Goal: Task Accomplishment & Management: Manage account settings

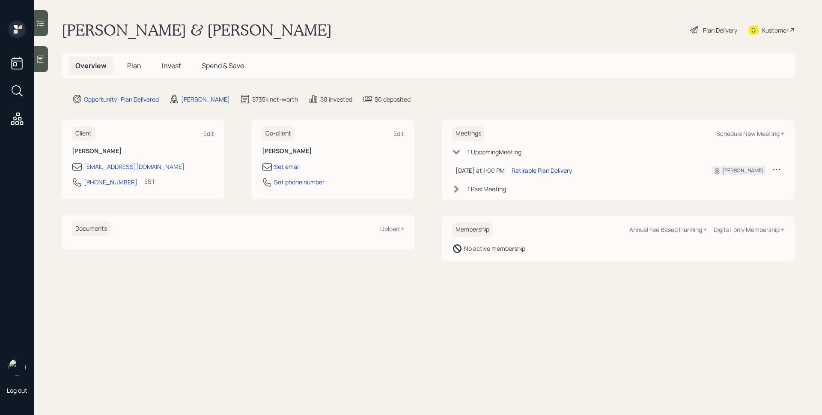
click at [128, 64] on span "Plan" at bounding box center [134, 65] width 14 height 9
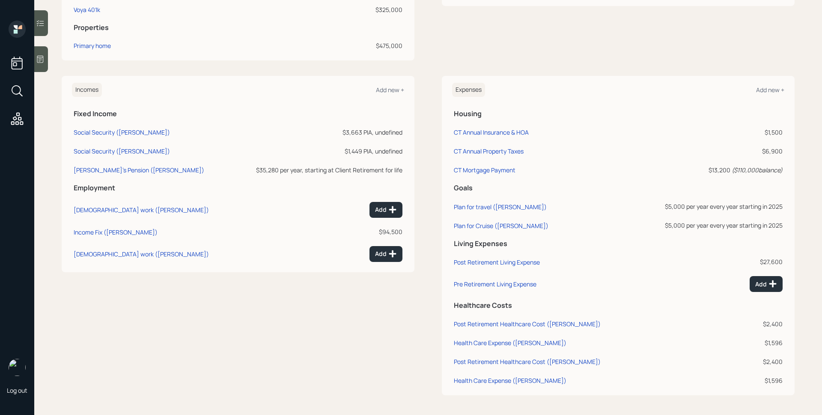
scroll to position [285, 0]
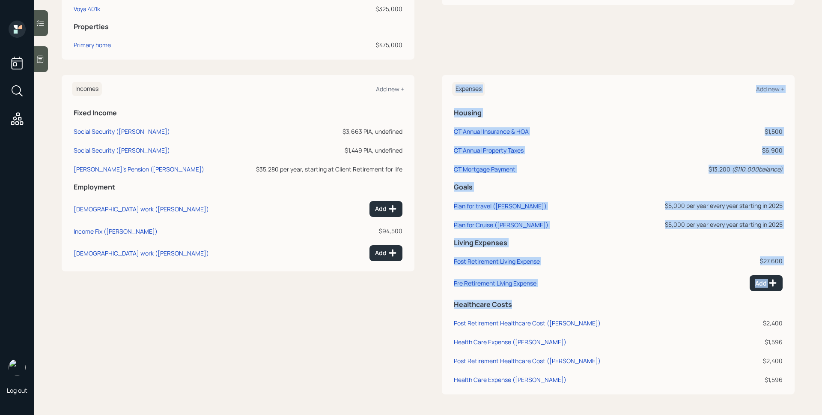
drag, startPoint x: 513, startPoint y: 304, endPoint x: 433, endPoint y: 304, distance: 79.7
click at [433, 304] on div "Incomes Add new + Fixed Income Social Security ([PERSON_NAME]) $3,663 PIA, unde…" at bounding box center [428, 234] width 733 height 319
click at [434, 304] on div "Incomes Add new + Fixed Income Social Security ([PERSON_NAME]) $3,663 PIA, unde…" at bounding box center [428, 234] width 733 height 319
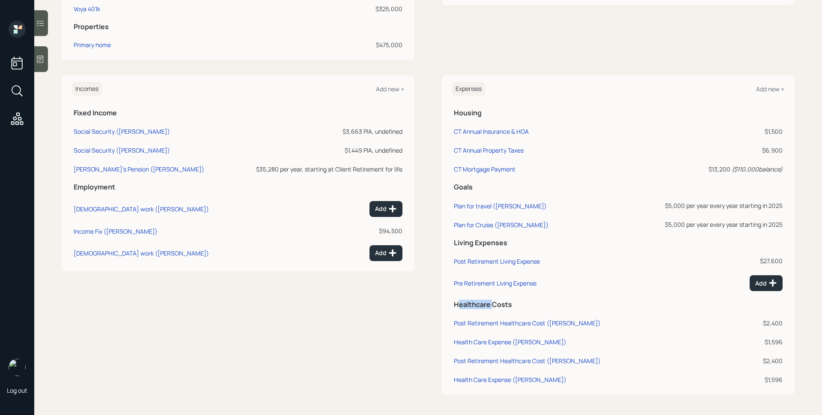
drag, startPoint x: 454, startPoint y: 305, endPoint x: 492, endPoint y: 305, distance: 37.3
click at [491, 305] on h5 "Healthcare Costs" at bounding box center [618, 304] width 329 height 8
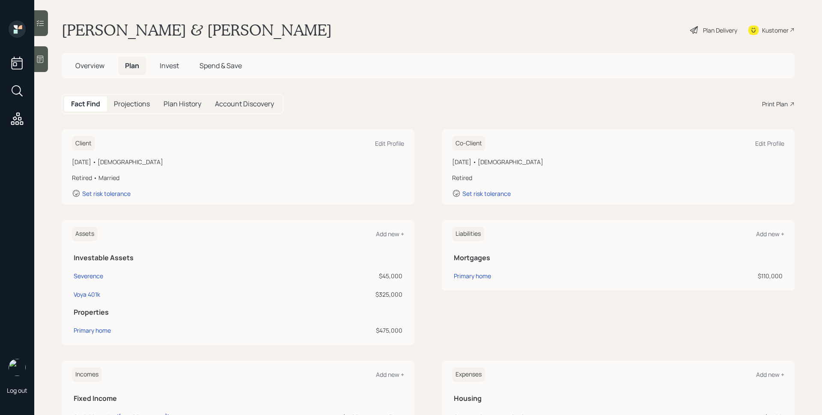
click at [705, 35] on div "Plan Delivery" at bounding box center [714, 30] width 49 height 19
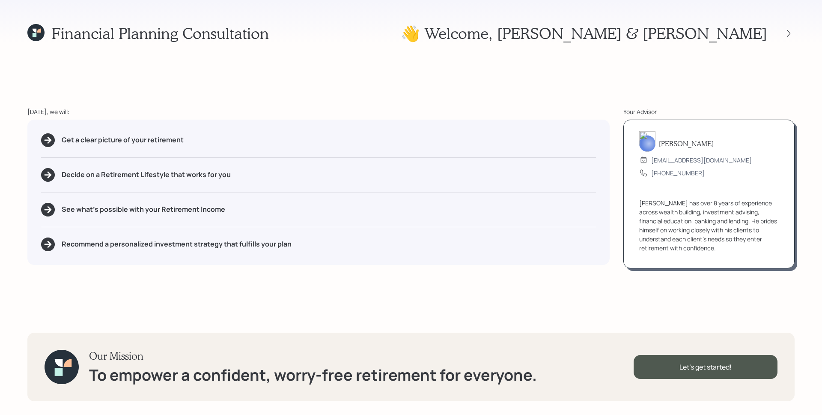
click at [793, 38] on div at bounding box center [780, 33] width 27 height 12
click at [793, 35] on icon at bounding box center [789, 33] width 9 height 9
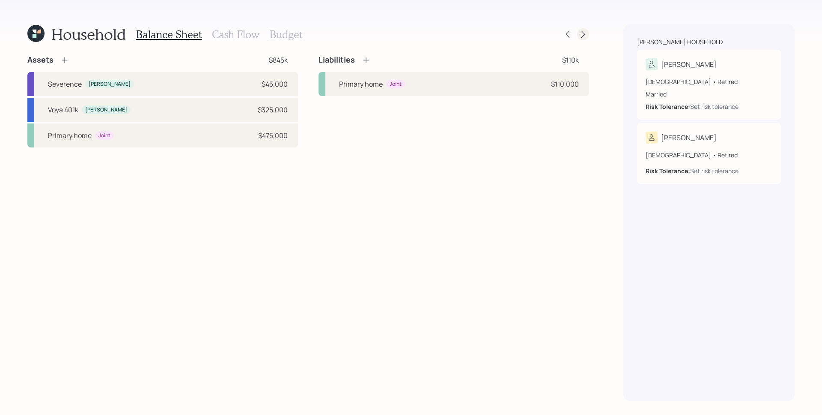
click at [583, 33] on icon at bounding box center [583, 34] width 9 height 9
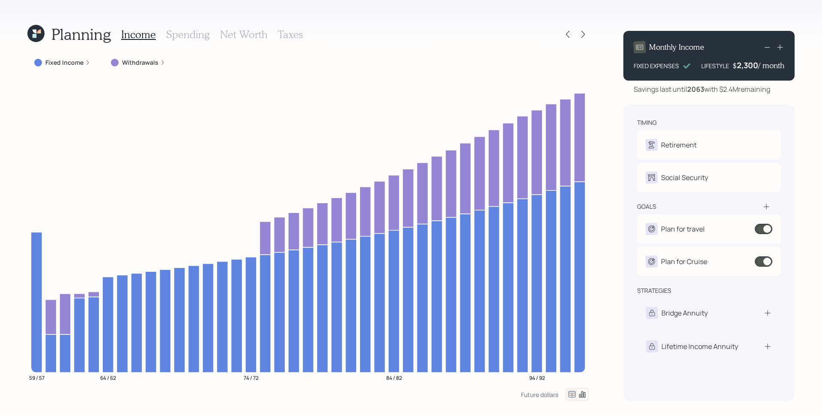
click at [190, 31] on h3 "Spending" at bounding box center [188, 34] width 44 height 12
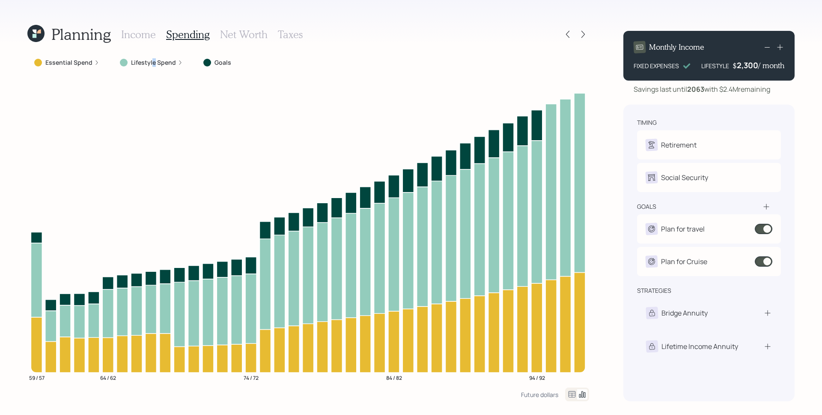
click at [152, 59] on label "Lifestyle Spend" at bounding box center [153, 62] width 45 height 9
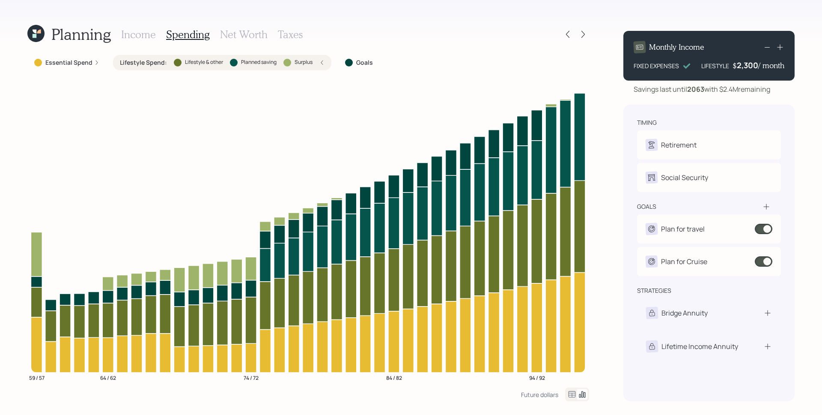
click at [155, 62] on label "Lifestyle Spend :" at bounding box center [143, 62] width 47 height 9
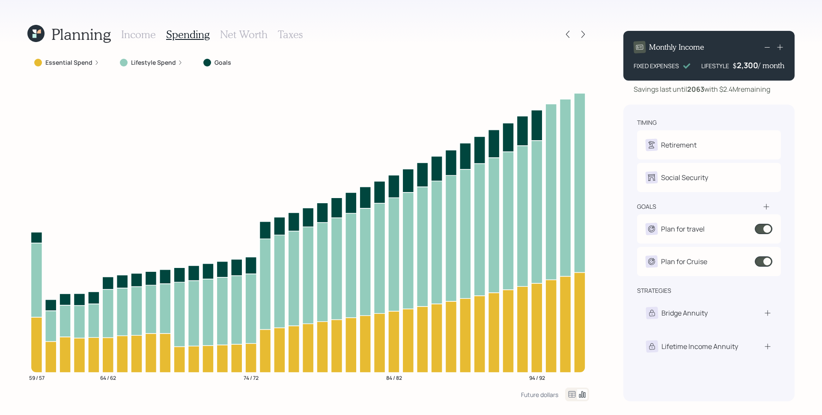
click at [146, 37] on h3 "Income" at bounding box center [138, 34] width 35 height 12
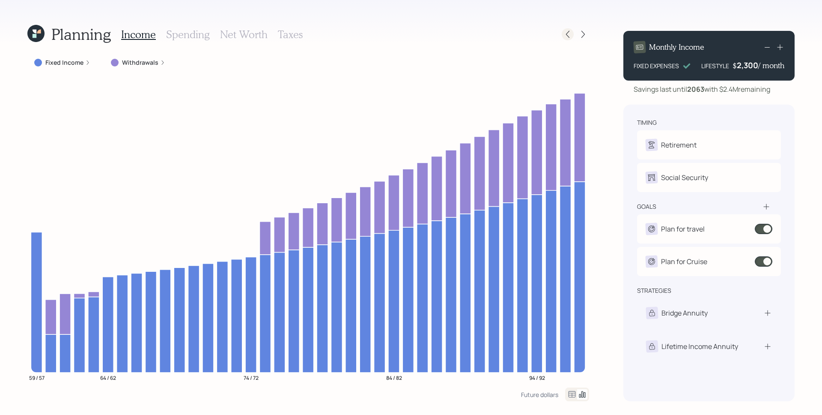
click at [571, 37] on icon at bounding box center [568, 34] width 9 height 9
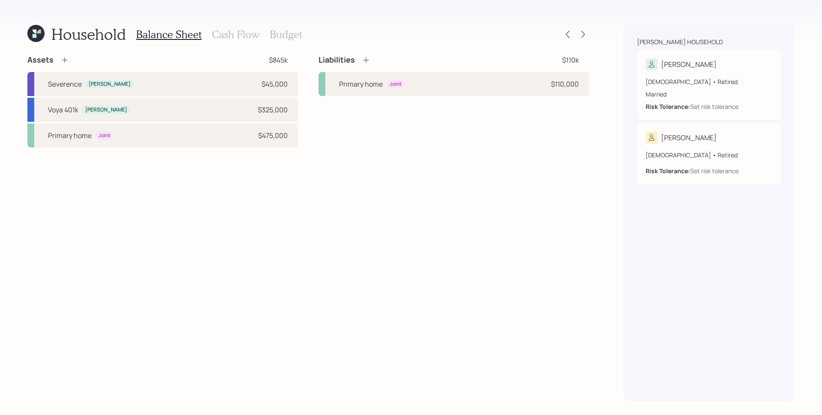
click at [236, 39] on h3 "Cash Flow" at bounding box center [236, 34] width 48 height 12
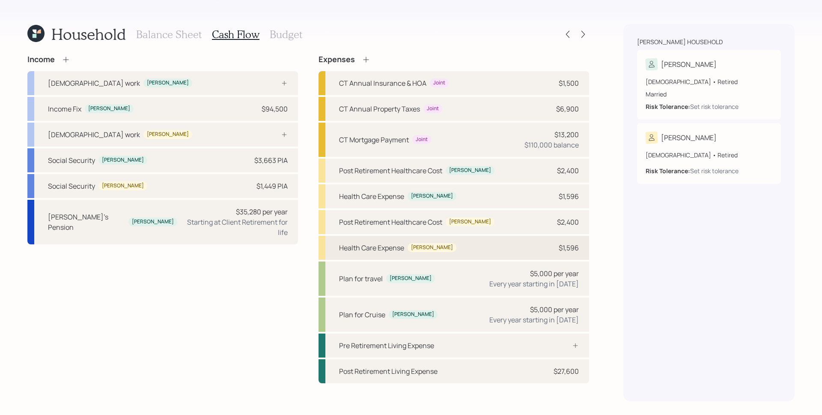
click at [471, 252] on div "Health Care Expense [PERSON_NAME] $1,596" at bounding box center [454, 248] width 271 height 24
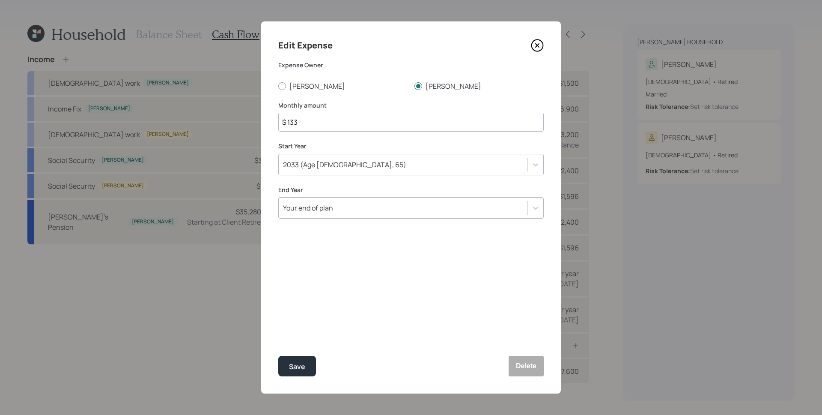
click at [540, 44] on icon at bounding box center [537, 45] width 13 height 13
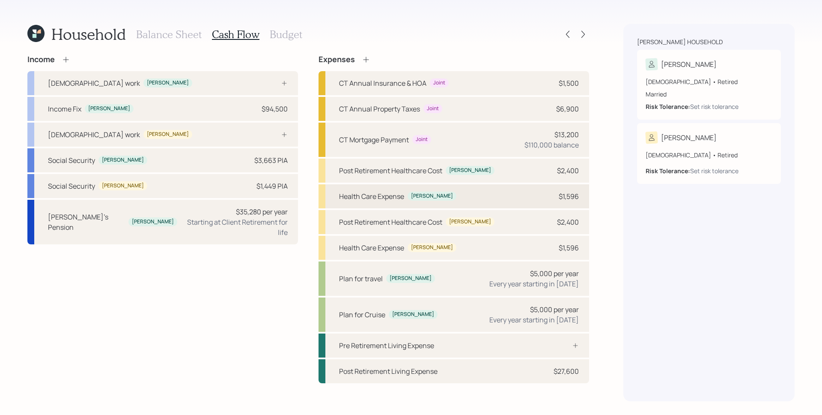
click at [476, 195] on div "Health Care Expense [PERSON_NAME] $1,596" at bounding box center [454, 196] width 271 height 24
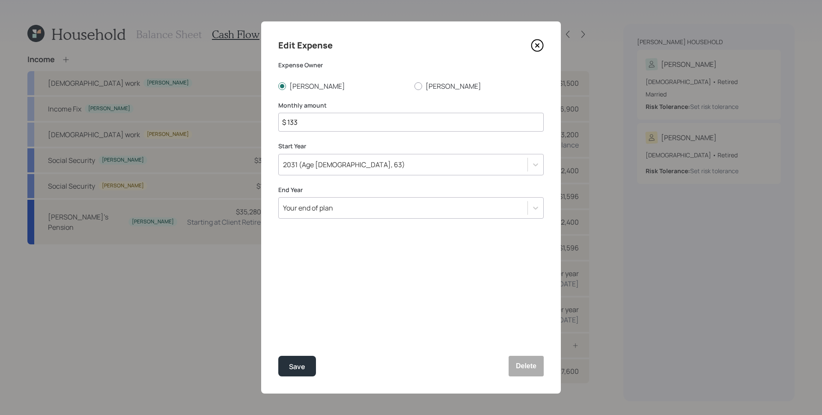
click at [538, 46] on icon at bounding box center [537, 45] width 3 height 3
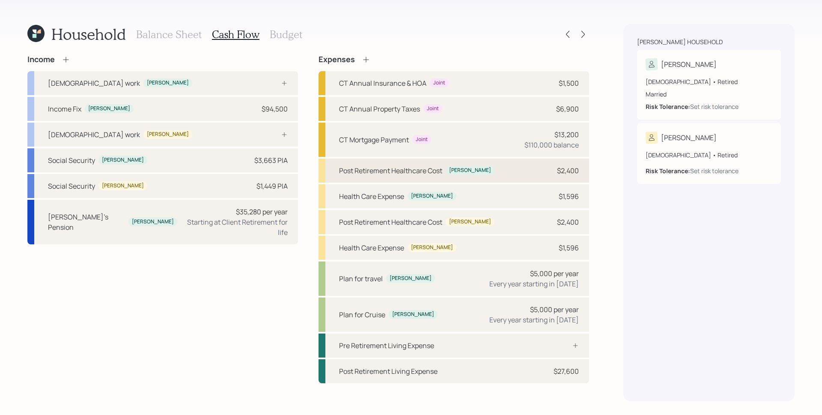
click at [573, 172] on div "$2,400" at bounding box center [568, 170] width 22 height 10
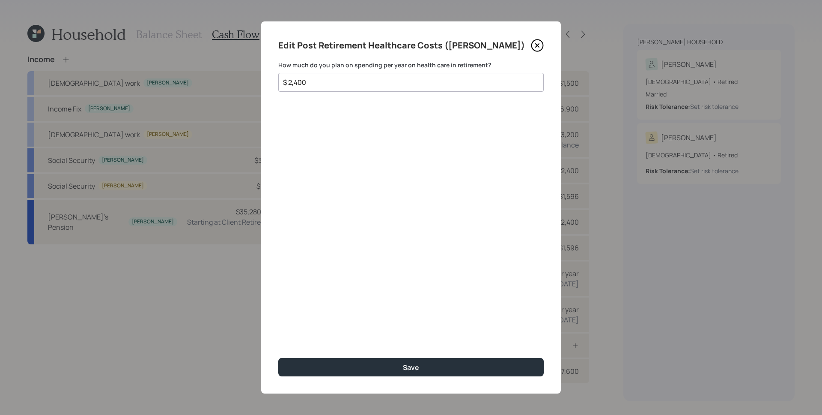
click at [540, 46] on icon at bounding box center [537, 45] width 13 height 13
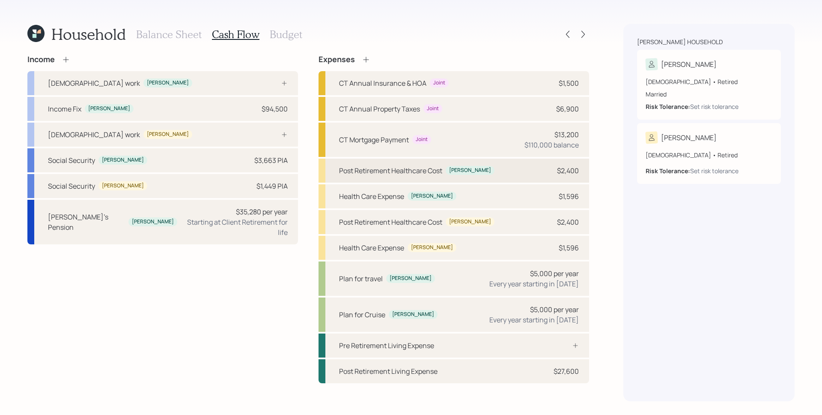
click at [578, 167] on div "$2,400" at bounding box center [568, 170] width 22 height 10
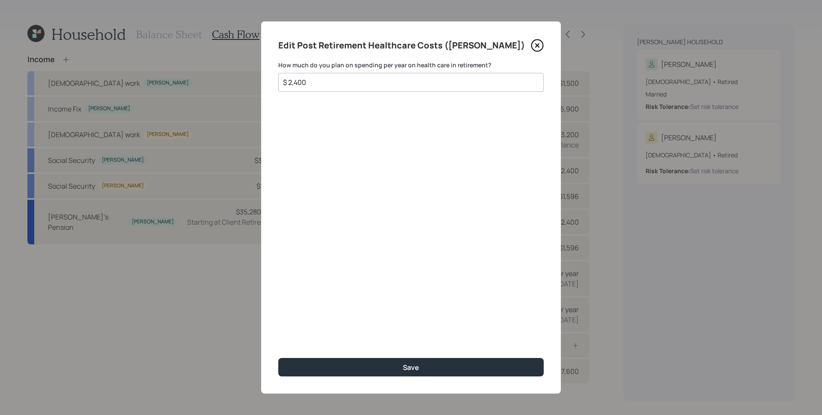
click at [543, 49] on icon at bounding box center [537, 45] width 13 height 13
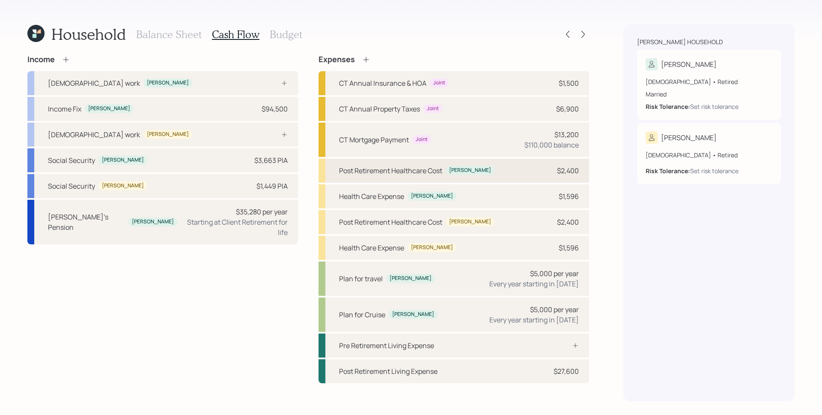
click at [580, 170] on div "Post Retirement Healthcare Cost [PERSON_NAME] $2,400" at bounding box center [454, 170] width 271 height 24
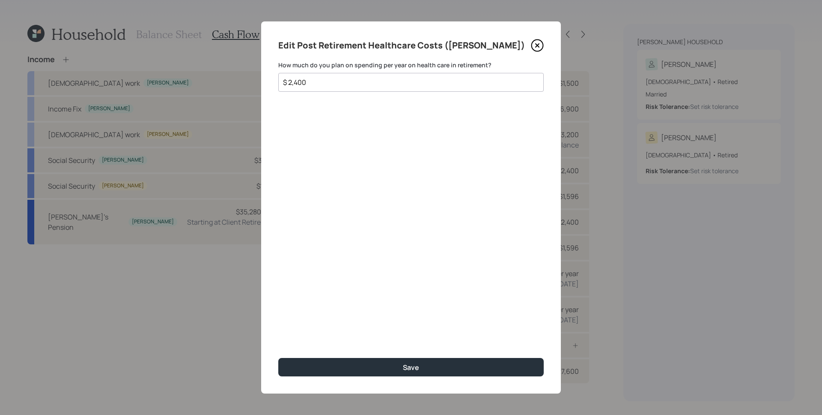
click at [539, 52] on div "Edit Post Retirement Healthcare Costs ([PERSON_NAME]) How much do you plan on s…" at bounding box center [411, 207] width 300 height 372
click at [538, 49] on icon at bounding box center [537, 45] width 13 height 13
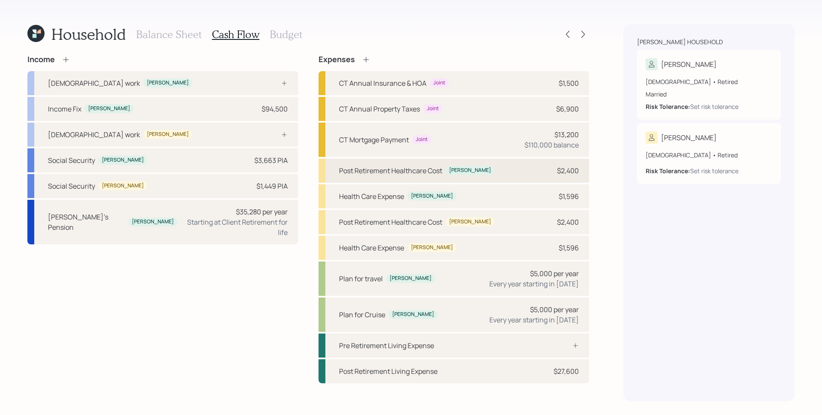
click at [574, 173] on div "$2,400" at bounding box center [568, 170] width 22 height 10
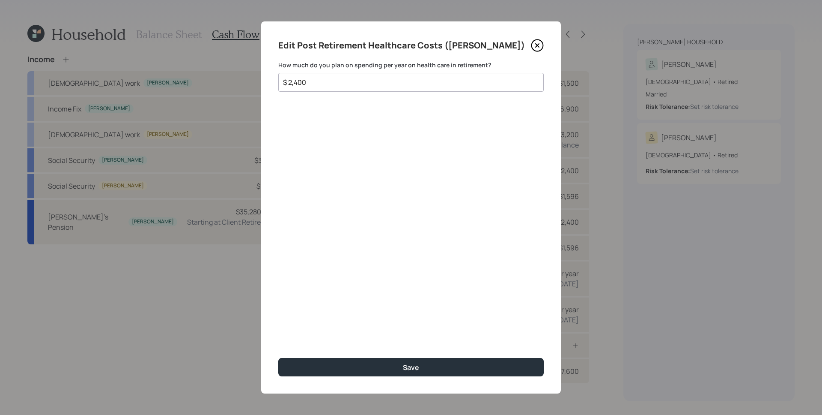
click at [308, 81] on input "$ 2,400" at bounding box center [407, 82] width 251 height 10
type input "$ 2,220"
click at [278, 358] on button "Save" at bounding box center [411, 367] width 266 height 18
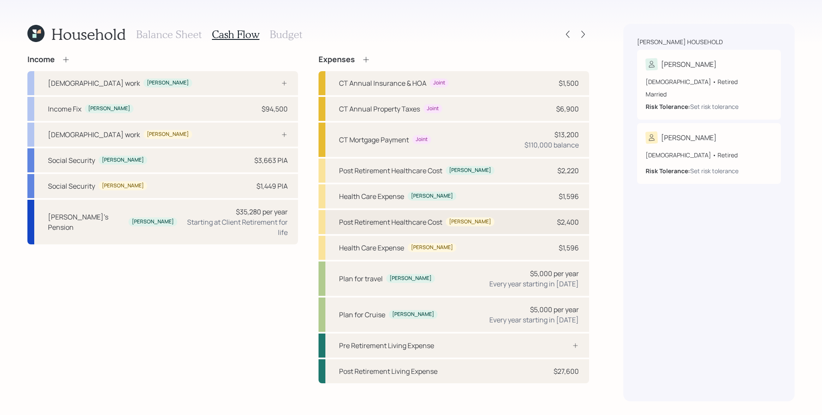
click at [576, 218] on div "$2,400" at bounding box center [568, 222] width 22 height 10
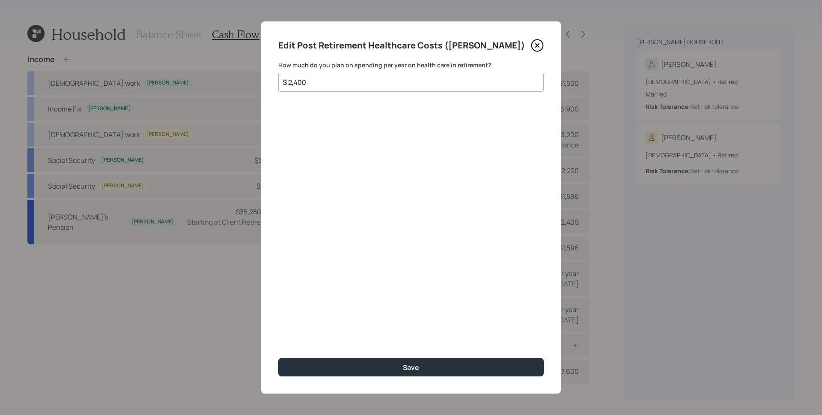
click at [347, 80] on input "$ 2,400" at bounding box center [407, 82] width 251 height 10
type input "$ 2,220"
click at [278, 358] on button "Save" at bounding box center [411, 367] width 266 height 18
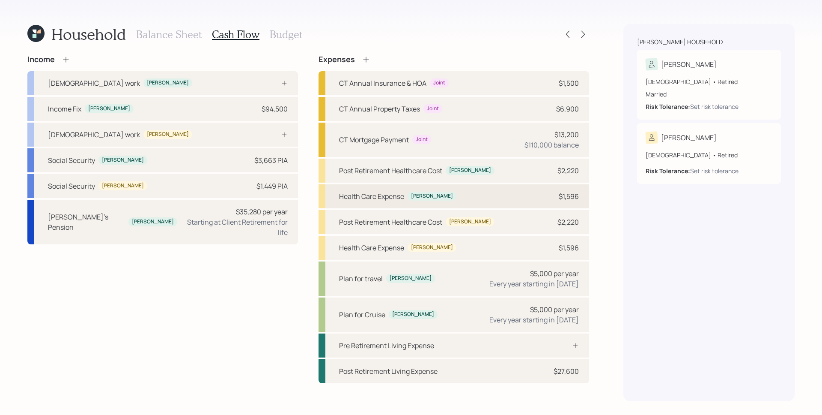
click at [569, 194] on div "$1,596" at bounding box center [569, 196] width 20 height 10
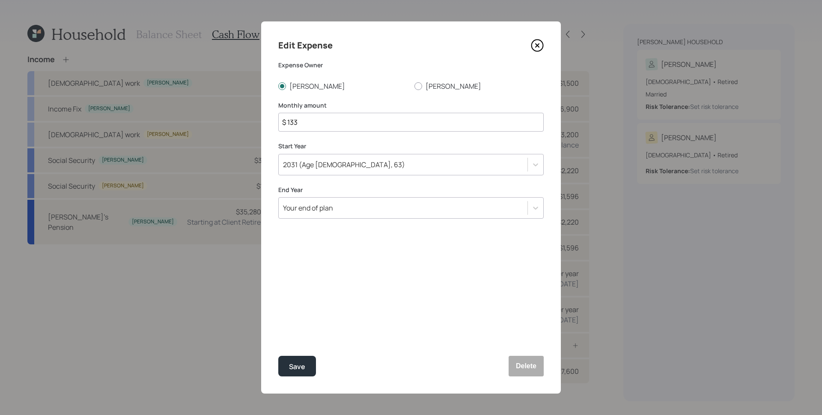
click at [538, 43] on icon at bounding box center [537, 45] width 13 height 13
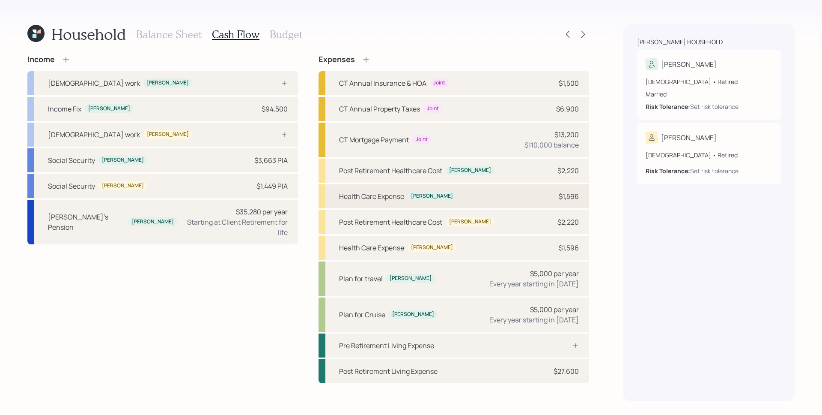
click at [566, 192] on div "$1,596" at bounding box center [569, 196] width 20 height 10
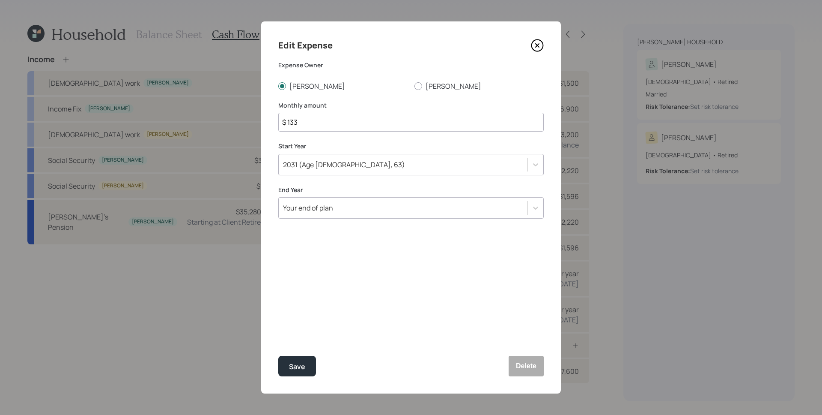
click at [385, 119] on input "$ 133" at bounding box center [411, 122] width 266 height 19
type input "$ 815"
click at [399, 173] on div "2031 (Age [DEMOGRAPHIC_DATA], 63)" at bounding box center [411, 164] width 266 height 21
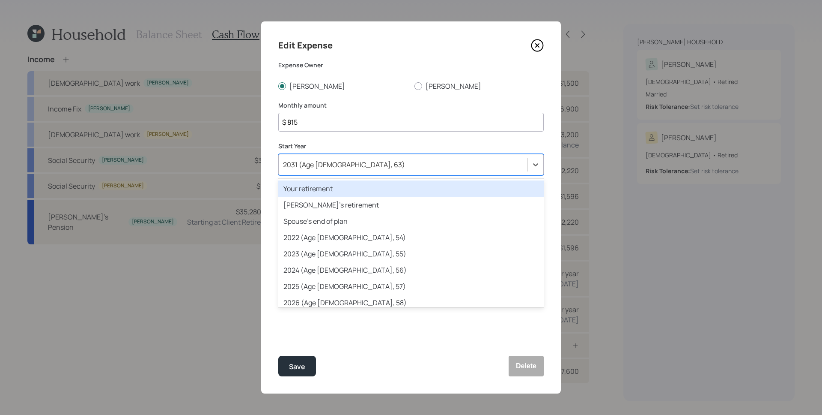
click at [375, 190] on div "Your retirement" at bounding box center [411, 188] width 266 height 16
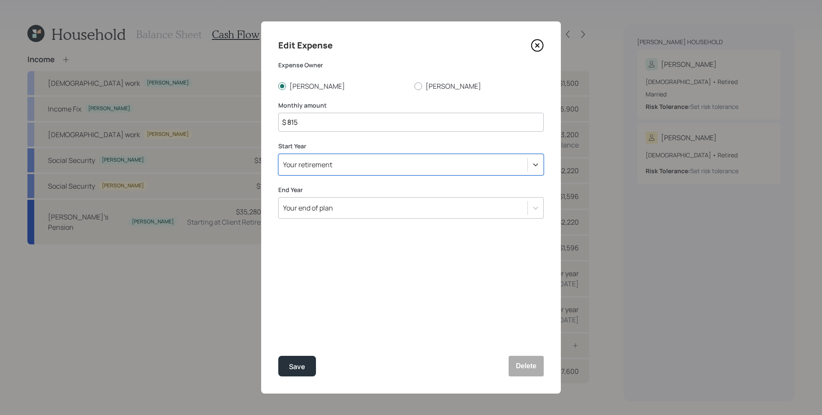
drag, startPoint x: 349, startPoint y: 224, endPoint x: 348, endPoint y: 219, distance: 5.0
click at [349, 223] on div "Edit Expense Expense Owner [PERSON_NAME] Monthly amount $ 815 Start Year option…" at bounding box center [411, 207] width 300 height 372
click at [343, 206] on div "Your end of plan" at bounding box center [403, 207] width 249 height 15
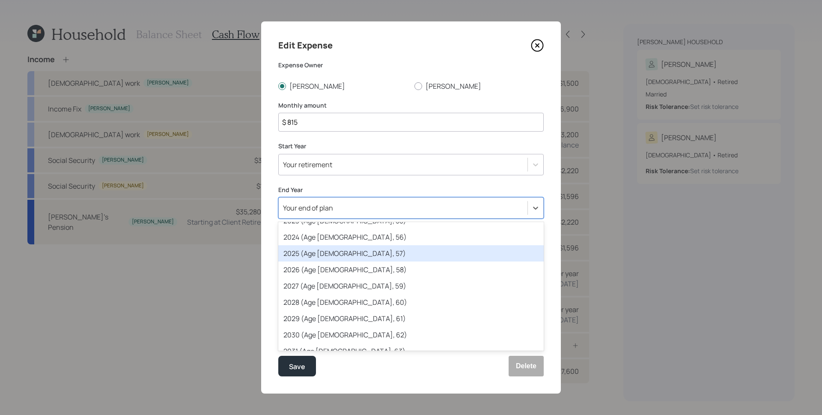
scroll to position [131, 0]
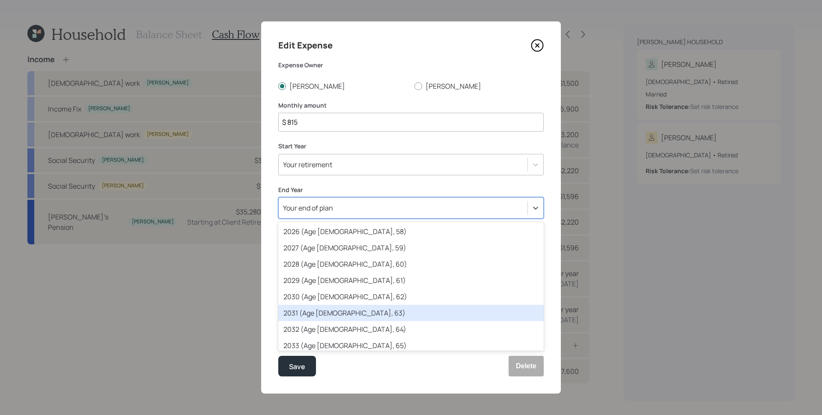
click at [349, 312] on div "2031 (Age [DEMOGRAPHIC_DATA], 63)" at bounding box center [411, 313] width 266 height 16
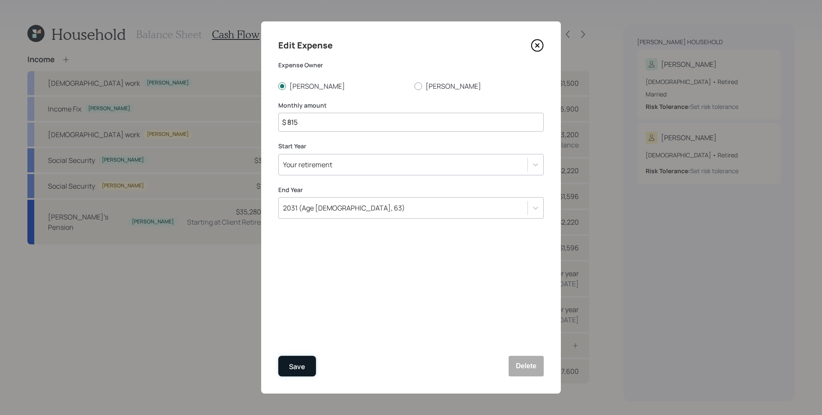
click at [290, 374] on button "Save" at bounding box center [297, 365] width 38 height 21
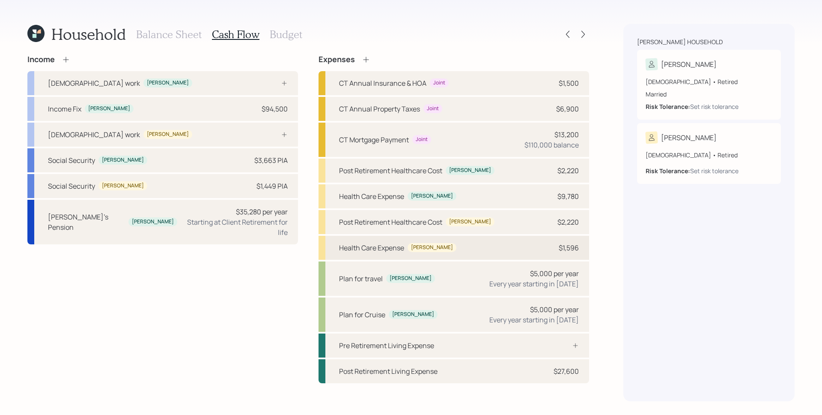
click at [554, 248] on div "$1,596" at bounding box center [566, 247] width 26 height 10
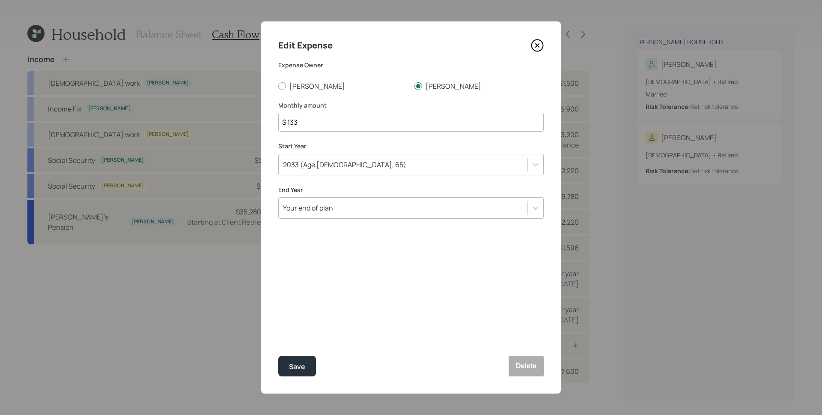
click at [351, 126] on input "$ 133" at bounding box center [411, 122] width 266 height 19
type input "$ 815"
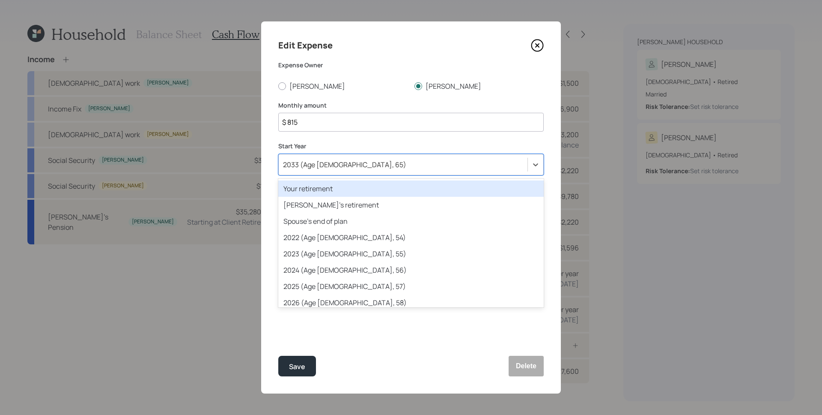
click at [352, 162] on div "2033 (Age [DEMOGRAPHIC_DATA], 65)" at bounding box center [403, 164] width 249 height 15
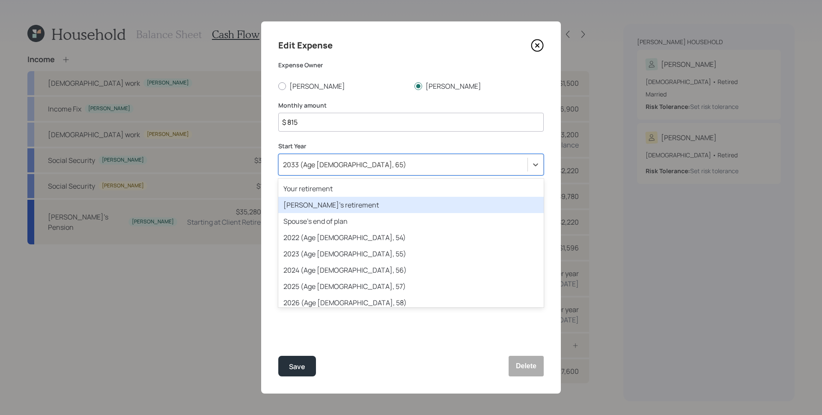
click at [358, 203] on div "[PERSON_NAME]'s retirement" at bounding box center [411, 205] width 266 height 16
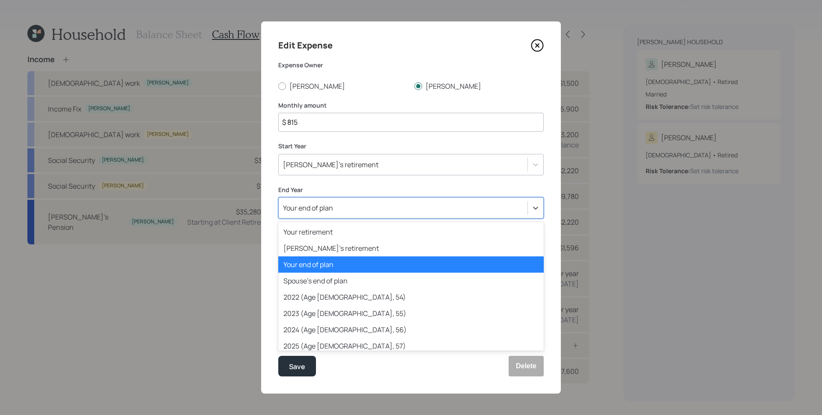
click at [350, 204] on div "Your end of plan" at bounding box center [403, 207] width 249 height 15
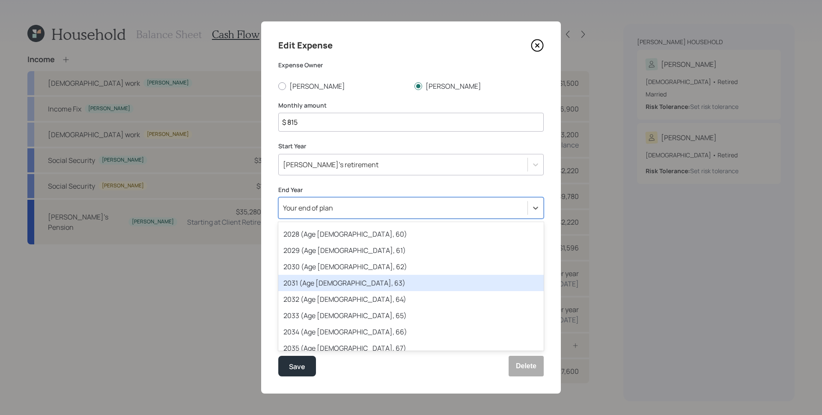
scroll to position [174, 0]
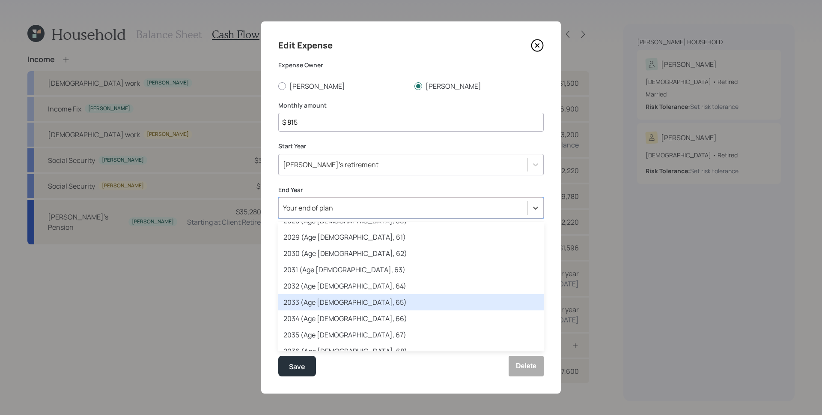
click at [355, 299] on div "2033 (Age [DEMOGRAPHIC_DATA], 65)" at bounding box center [411, 302] width 266 height 16
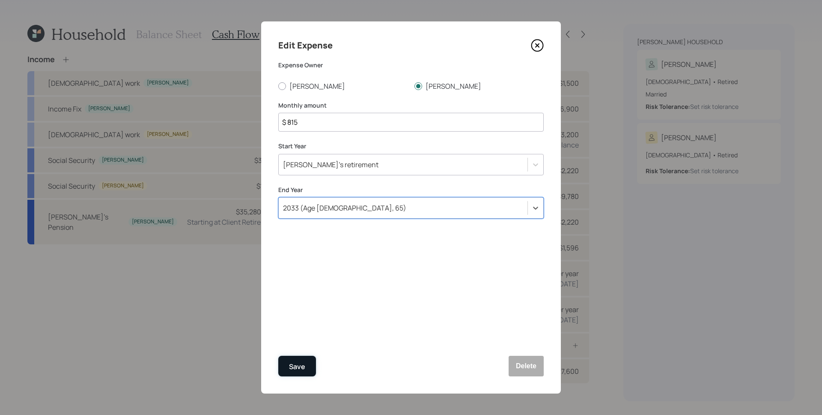
click at [304, 358] on button "Save" at bounding box center [297, 365] width 38 height 21
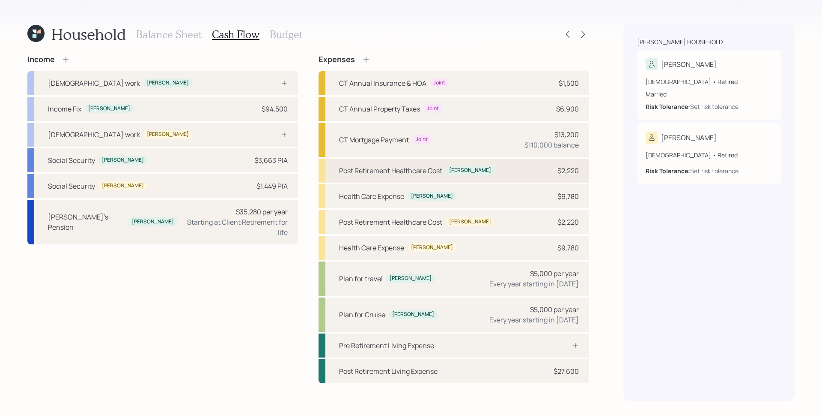
click at [553, 169] on div "$2,220" at bounding box center [566, 170] width 26 height 10
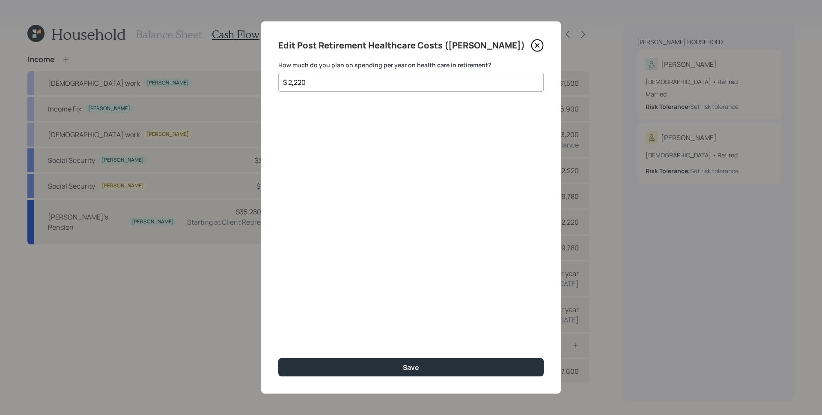
click at [325, 79] on input "$ 2,220" at bounding box center [407, 82] width 251 height 10
type input "$ 5,500"
click at [278, 358] on button "Save" at bounding box center [411, 367] width 266 height 18
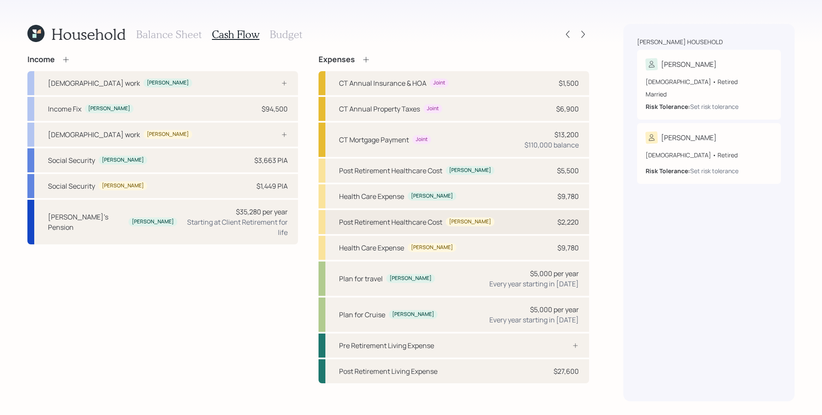
click at [578, 221] on div "$2,220" at bounding box center [568, 222] width 21 height 10
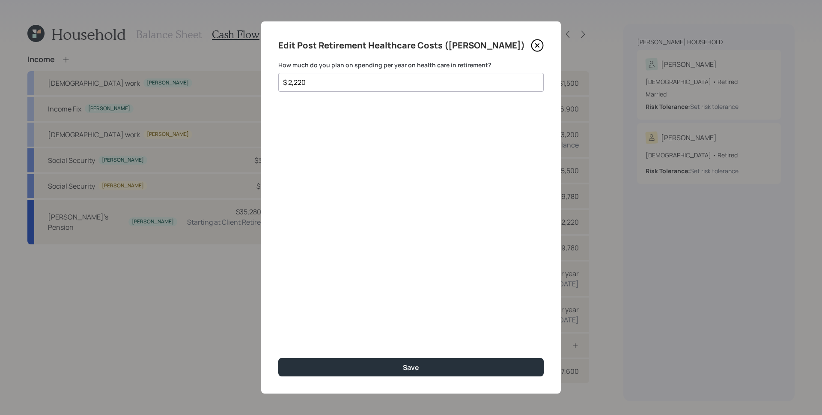
click at [403, 81] on input "$ 2,220" at bounding box center [407, 82] width 251 height 10
type input "$ 5,500"
click at [278, 358] on button "Save" at bounding box center [411, 367] width 266 height 18
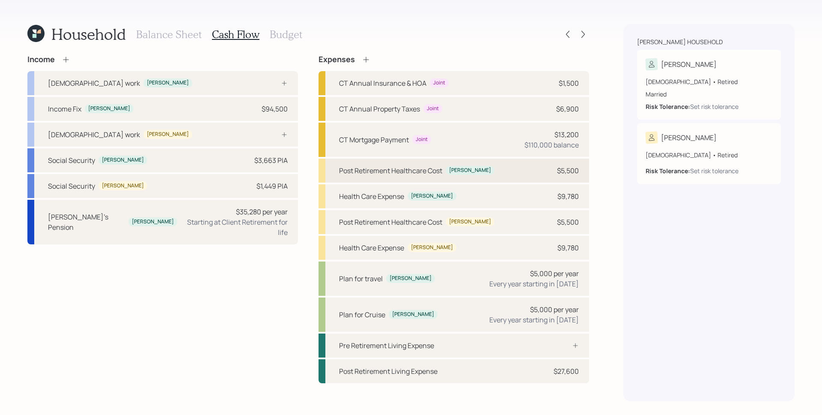
click at [575, 171] on div "$5,500" at bounding box center [568, 170] width 22 height 10
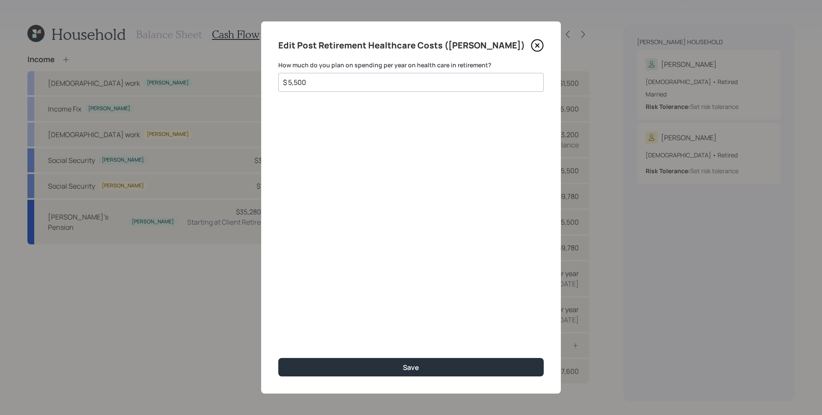
click at [363, 81] on input "$ 5,500" at bounding box center [407, 82] width 251 height 10
type input "$ 2,220"
click at [278, 358] on button "Save" at bounding box center [411, 367] width 266 height 18
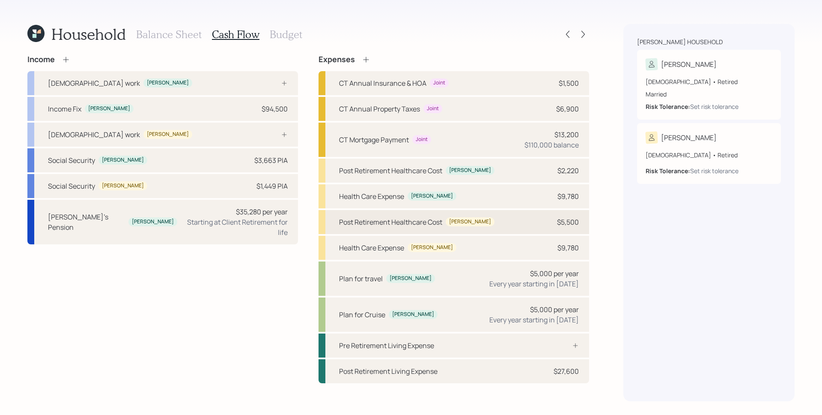
click at [560, 225] on div "$5,500" at bounding box center [568, 222] width 22 height 10
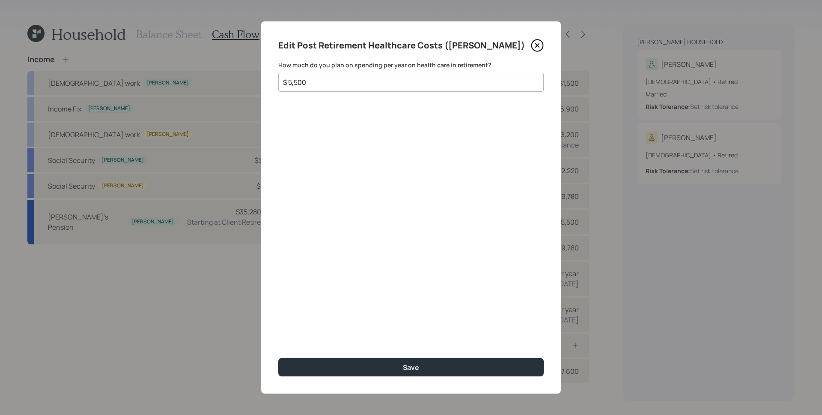
click at [339, 81] on input "$ 5,500" at bounding box center [407, 82] width 251 height 10
type input "$ 2,220"
click at [278, 358] on button "Save" at bounding box center [411, 367] width 266 height 18
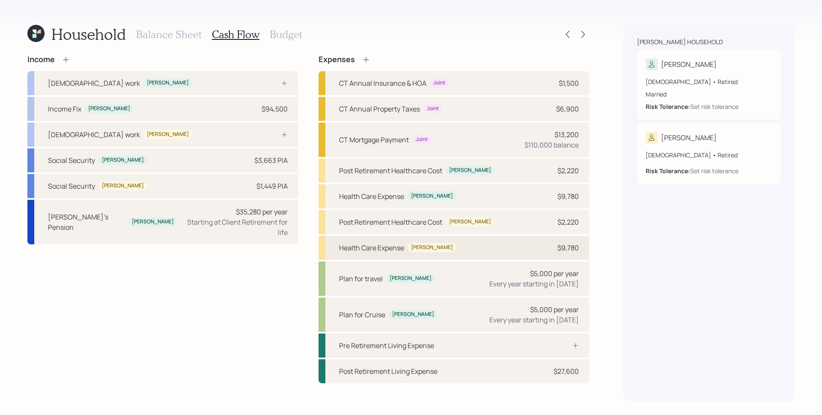
click at [579, 250] on div "Health Care Expense [PERSON_NAME] $9,780" at bounding box center [454, 248] width 271 height 24
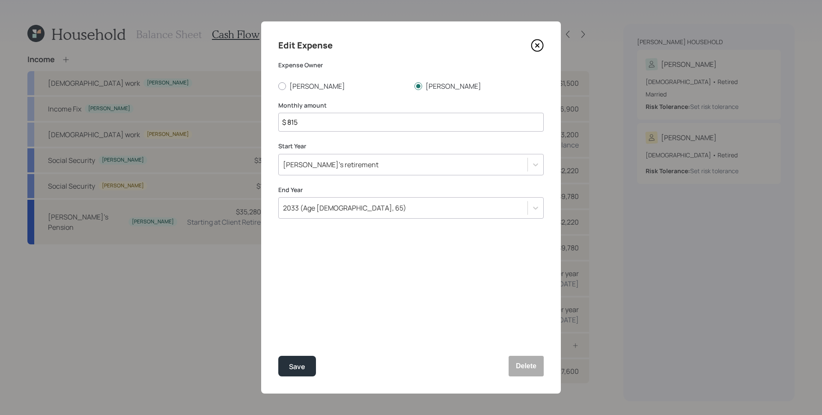
click at [538, 45] on icon at bounding box center [537, 45] width 3 height 3
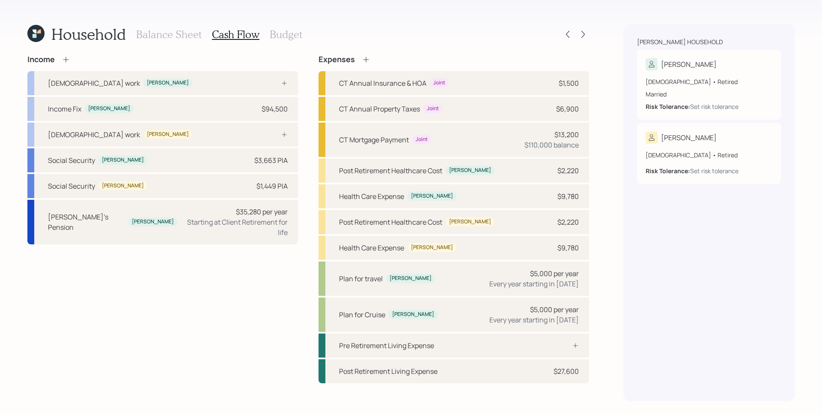
click at [370, 59] on icon at bounding box center [366, 59] width 9 height 9
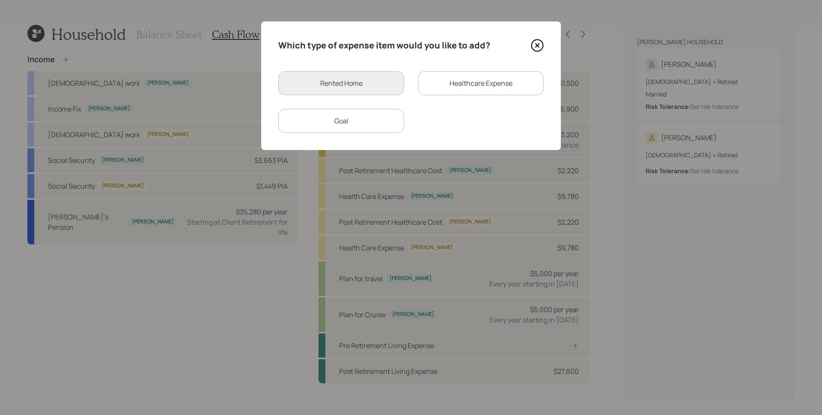
click at [480, 85] on div "Healthcare Expense" at bounding box center [481, 83] width 126 height 24
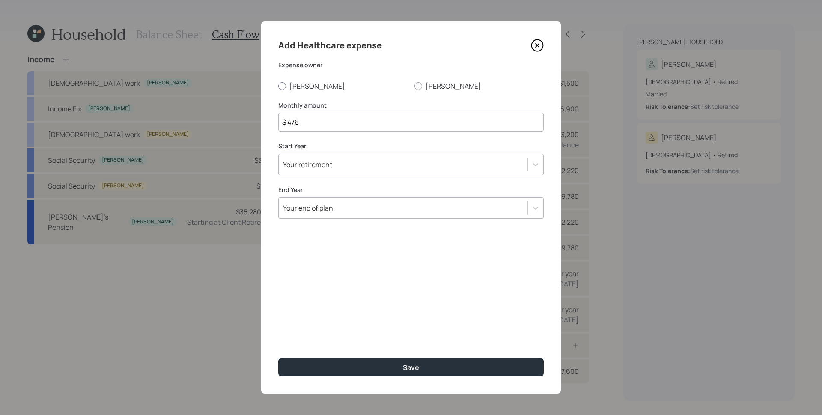
click at [281, 87] on div at bounding box center [282, 86] width 8 height 8
click at [278, 86] on input "[PERSON_NAME]" at bounding box center [278, 86] width 0 height 0
radio input "true"
click at [395, 127] on input "$ 476" at bounding box center [411, 122] width 266 height 19
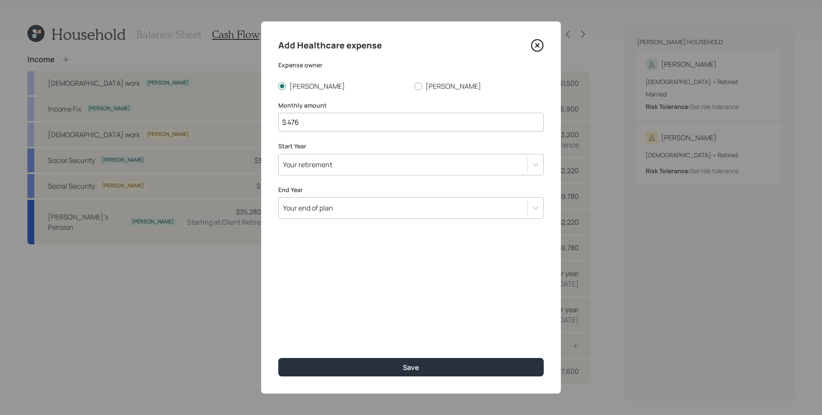
click at [366, 126] on input "$ 476" at bounding box center [411, 122] width 266 height 19
type input "$ 274"
click at [376, 164] on div "Your retirement" at bounding box center [403, 164] width 249 height 15
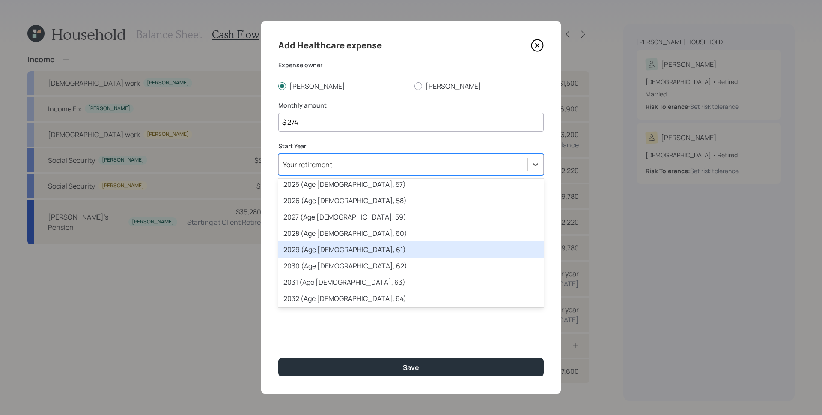
scroll to position [103, 0]
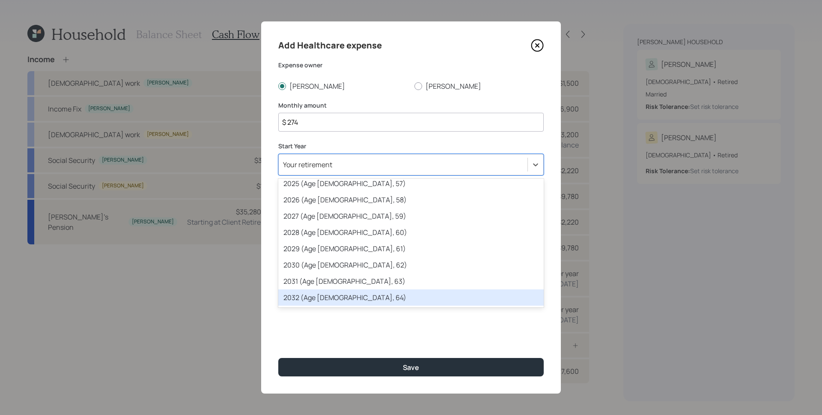
click at [361, 299] on div "2032 (Age [DEMOGRAPHIC_DATA], 64)" at bounding box center [411, 297] width 266 height 16
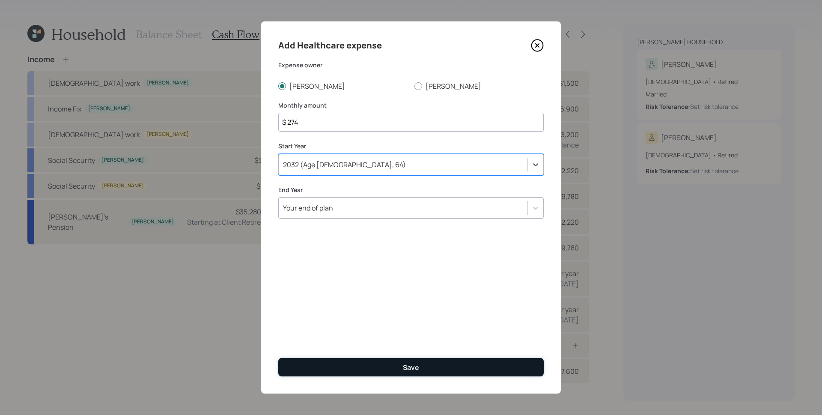
click at [386, 369] on button "Save" at bounding box center [411, 367] width 266 height 18
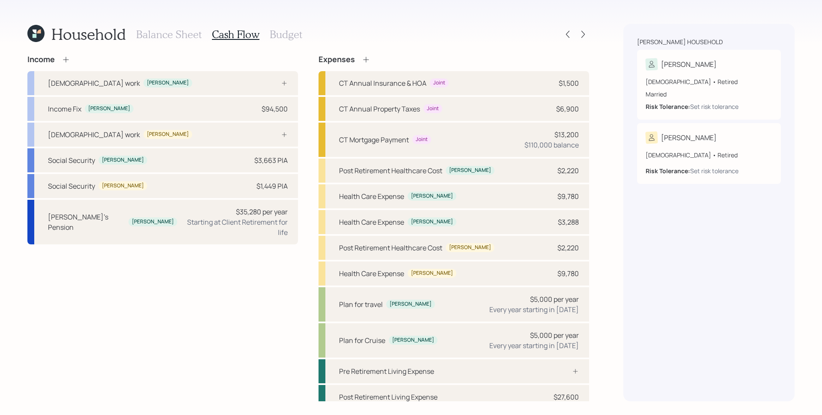
click at [363, 61] on icon at bounding box center [366, 60] width 6 height 6
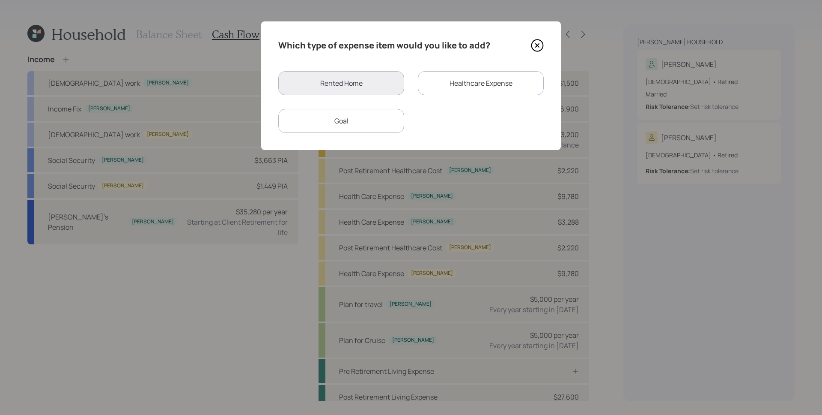
click at [491, 83] on div "Healthcare Expense" at bounding box center [481, 83] width 126 height 24
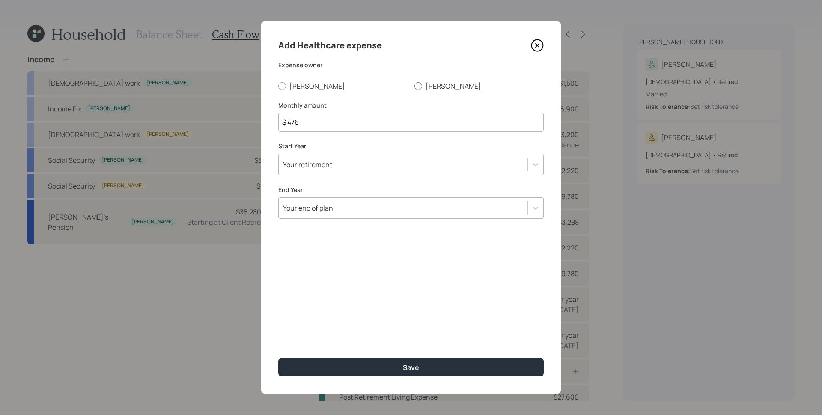
click at [436, 87] on label "[PERSON_NAME]" at bounding box center [479, 85] width 129 height 9
click at [415, 86] on input "[PERSON_NAME]" at bounding box center [414, 86] width 0 height 0
radio input "true"
click at [364, 122] on input "$ 476" at bounding box center [411, 122] width 266 height 19
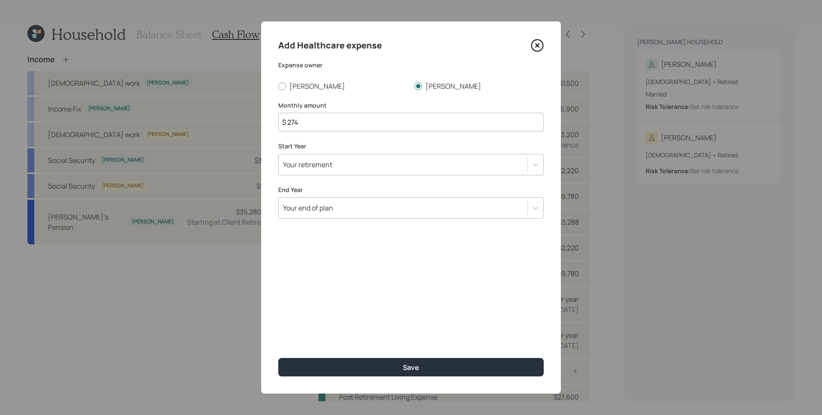
type input "$ 274"
click at [379, 163] on div "Your retirement" at bounding box center [403, 164] width 249 height 15
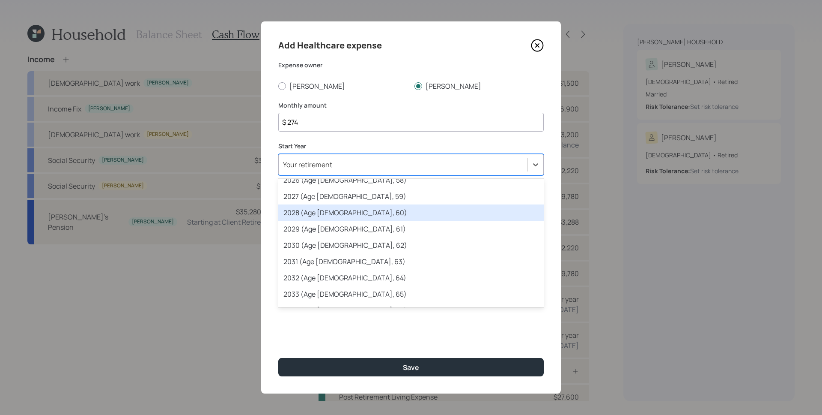
scroll to position [143, 0]
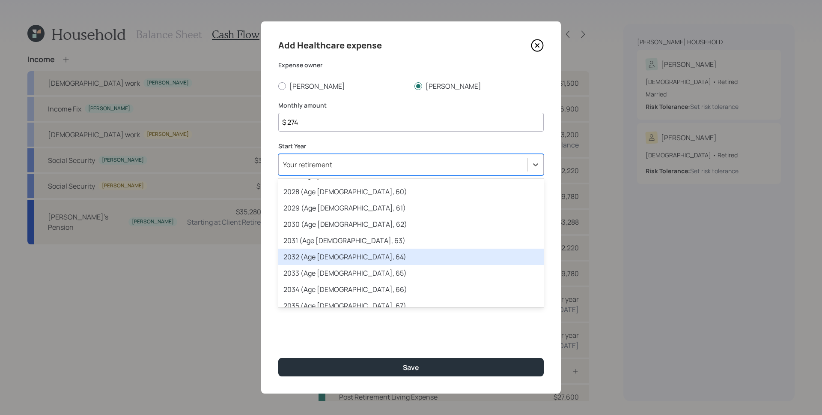
click at [357, 254] on div "2032 (Age [DEMOGRAPHIC_DATA], 64)" at bounding box center [411, 256] width 266 height 16
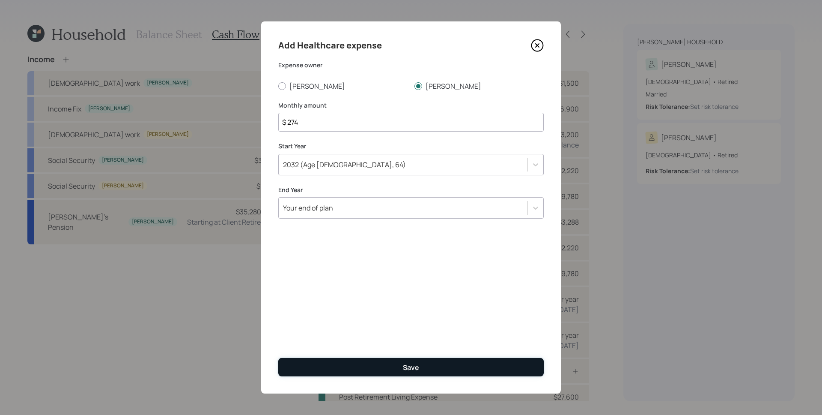
click at [406, 371] on div "Save" at bounding box center [411, 366] width 16 height 9
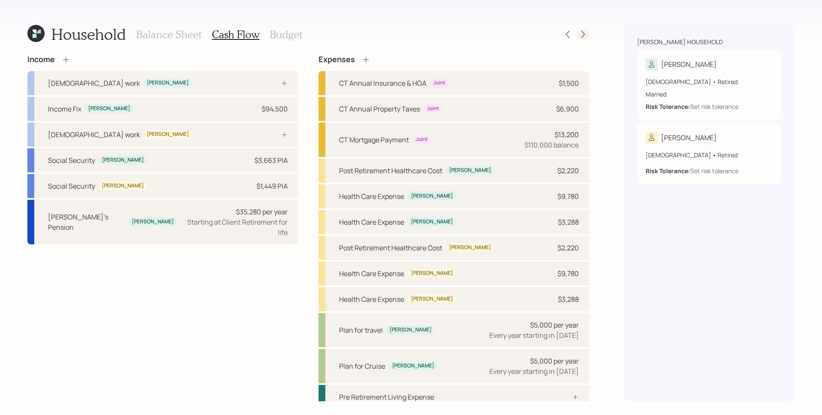
click at [581, 34] on icon at bounding box center [583, 34] width 9 height 9
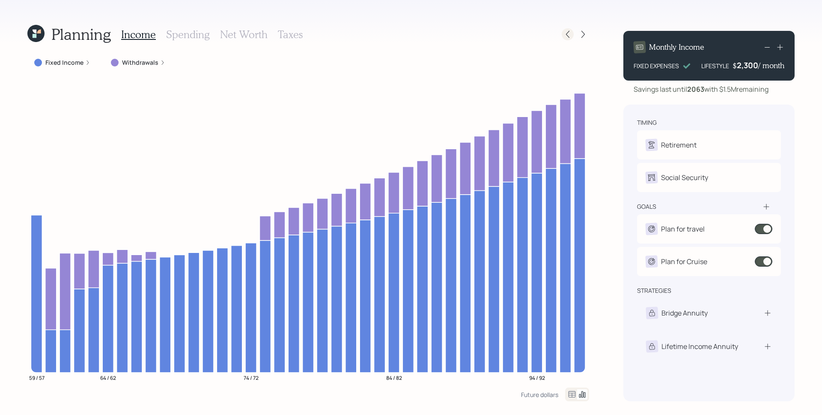
click at [570, 35] on icon at bounding box center [568, 34] width 9 height 9
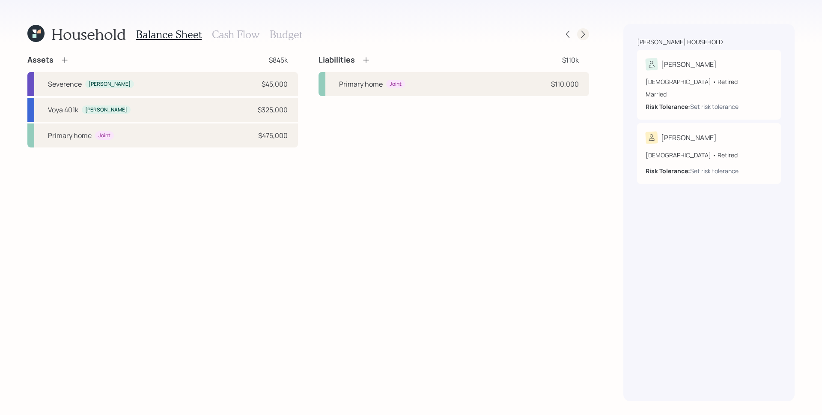
click at [586, 29] on div at bounding box center [583, 34] width 12 height 12
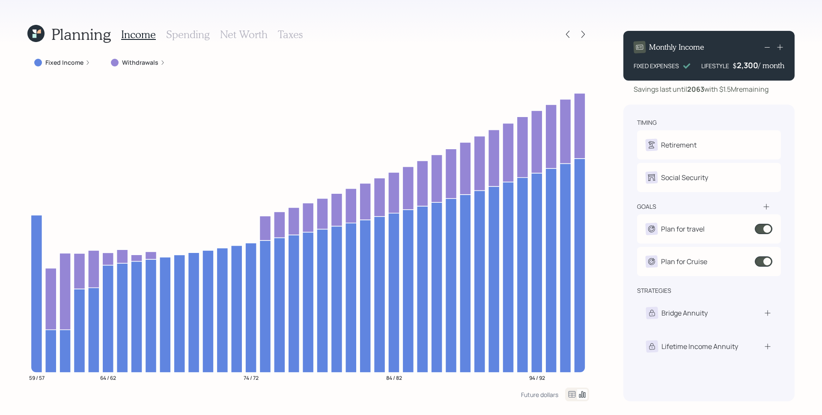
click at [140, 62] on label "Withdrawals" at bounding box center [140, 62] width 36 height 9
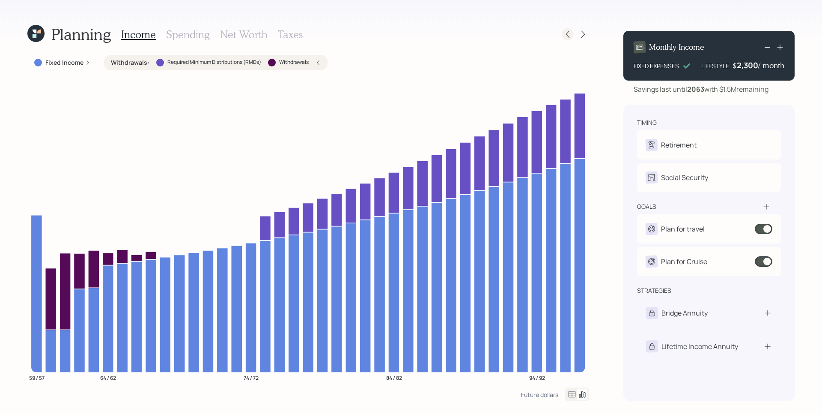
click at [567, 32] on icon at bounding box center [568, 34] width 9 height 9
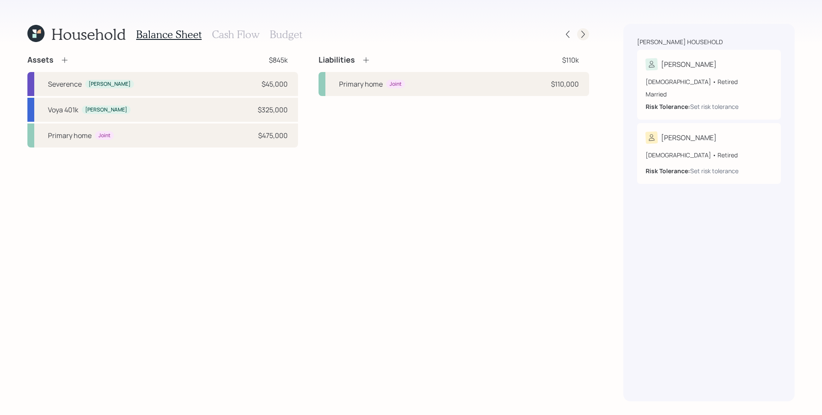
click at [583, 34] on icon at bounding box center [583, 34] width 9 height 9
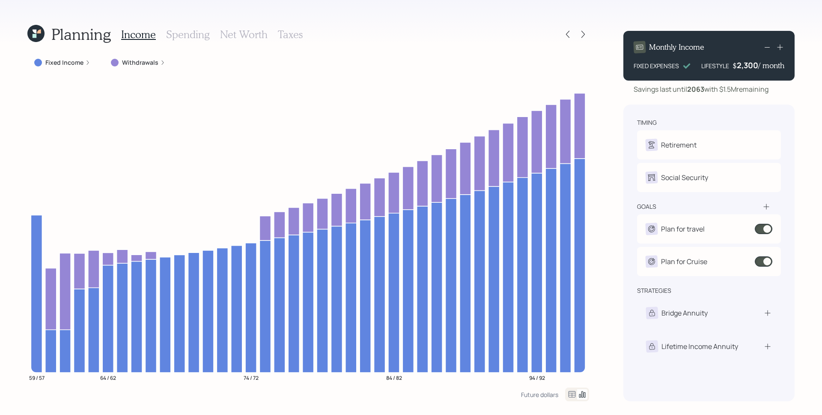
click at [177, 34] on h3 "Spending" at bounding box center [188, 34] width 44 height 12
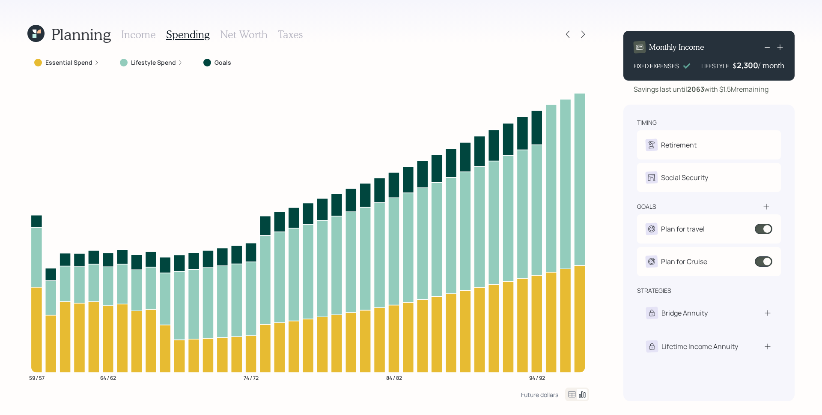
click at [164, 63] on label "Lifestyle Spend" at bounding box center [153, 62] width 45 height 9
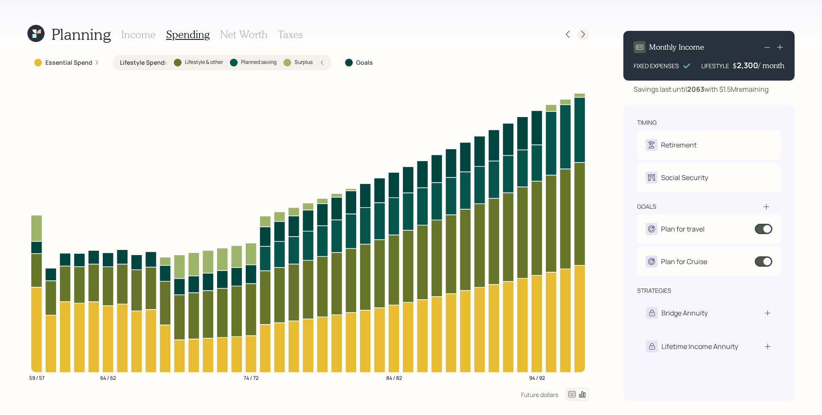
click at [585, 33] on icon at bounding box center [583, 34] width 9 height 9
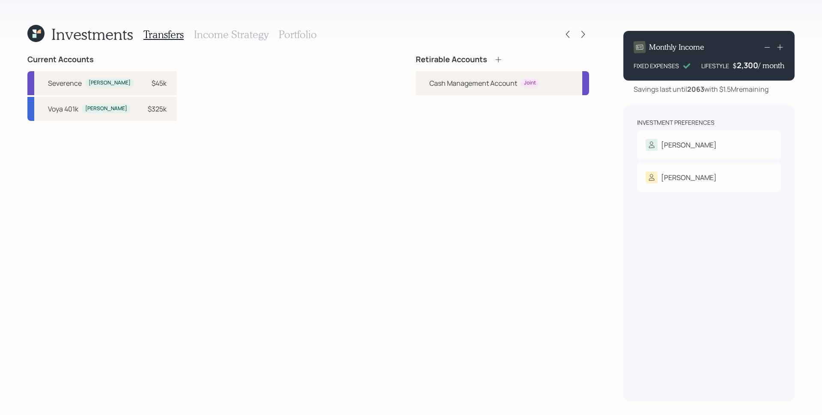
click at [591, 34] on div "Investments Transfers Income Strategy Portfolio Current Accounts [PERSON_NAME] …" at bounding box center [411, 207] width 822 height 415
click at [586, 33] on icon at bounding box center [583, 34] width 9 height 9
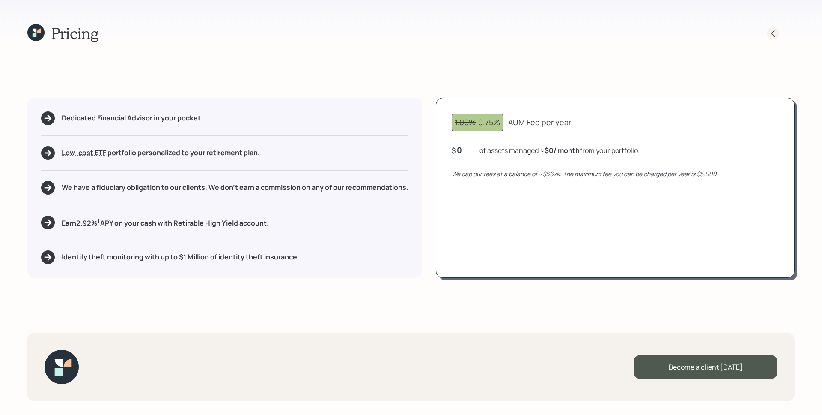
click at [775, 33] on icon at bounding box center [773, 33] width 9 height 9
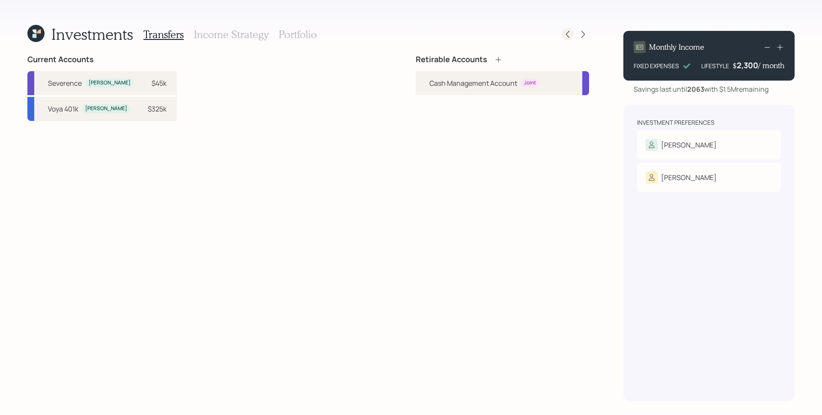
click at [569, 31] on icon at bounding box center [568, 34] width 9 height 9
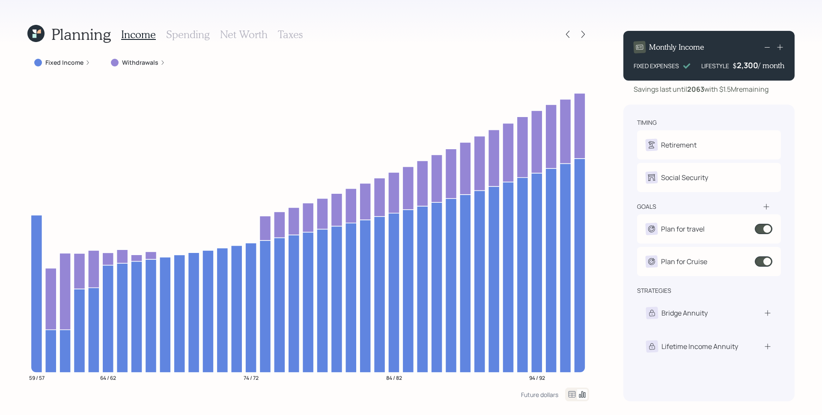
click at [182, 28] on h3 "Spending" at bounding box center [188, 34] width 44 height 12
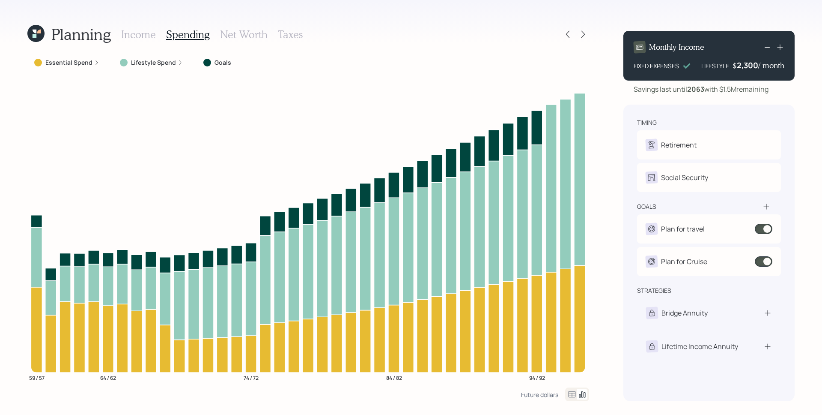
click at [147, 36] on h3 "Income" at bounding box center [138, 34] width 35 height 12
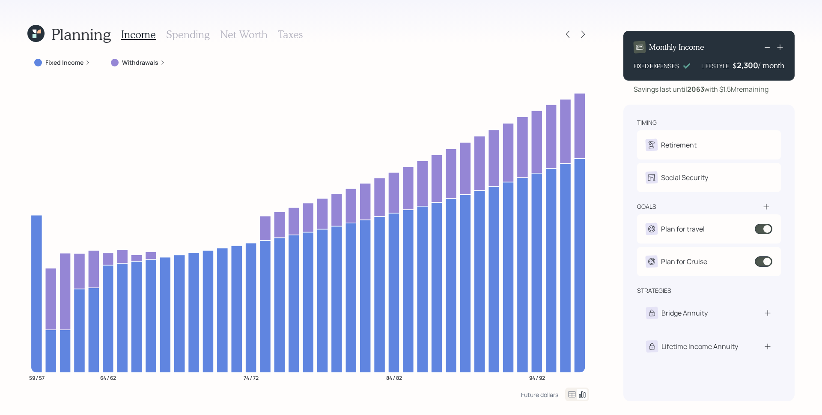
click at [66, 65] on label "Fixed Income" at bounding box center [64, 62] width 38 height 9
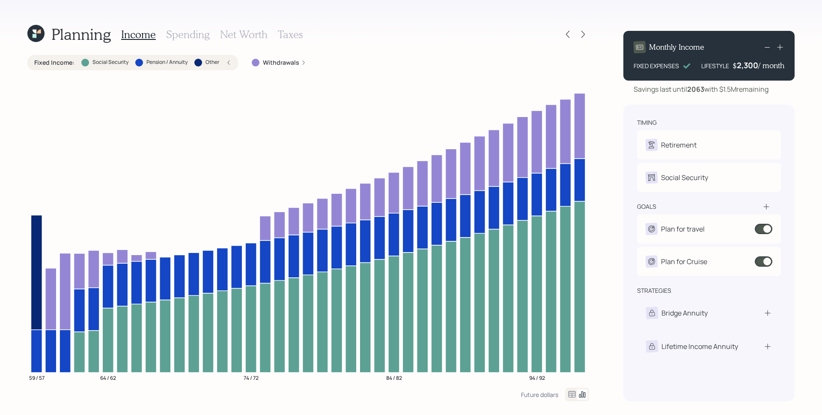
click at [200, 37] on h3 "Spending" at bounding box center [188, 34] width 44 height 12
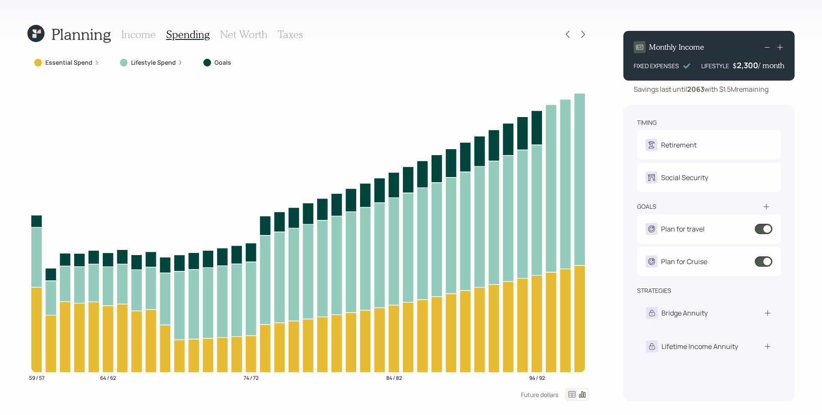
click at [149, 30] on h3 "Income" at bounding box center [138, 34] width 35 height 12
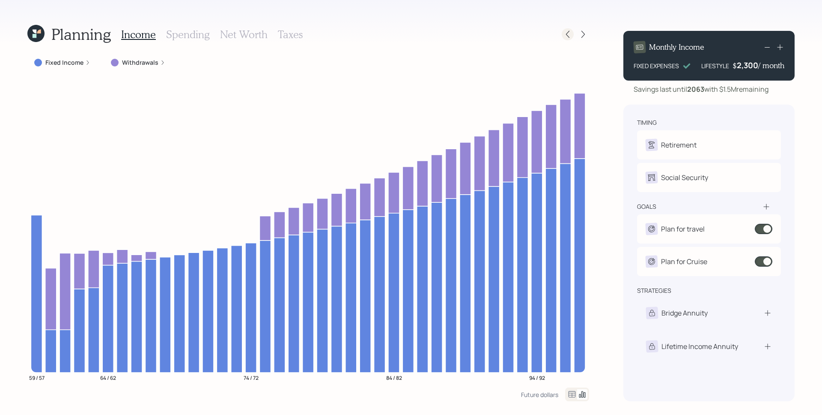
click at [569, 34] on icon at bounding box center [568, 34] width 9 height 9
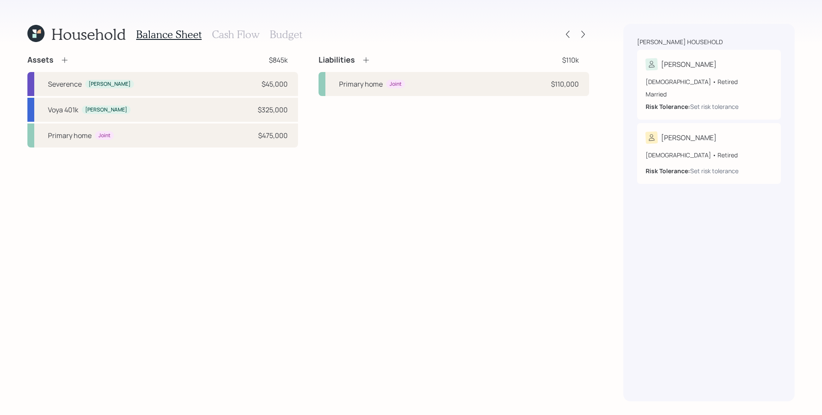
click at [247, 29] on h3 "Cash Flow" at bounding box center [236, 34] width 48 height 12
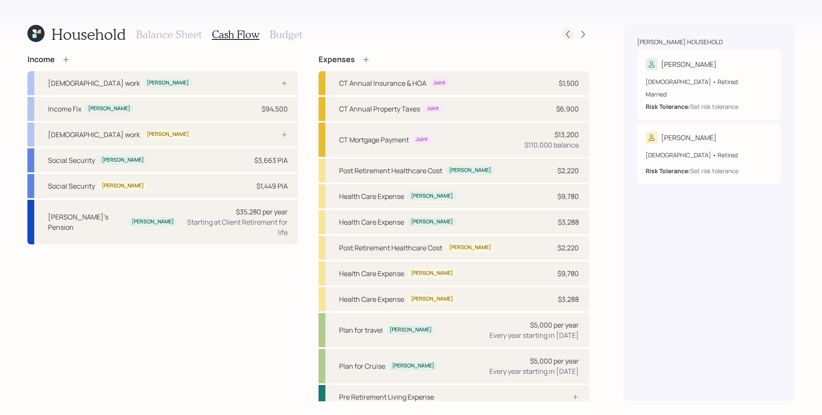
click at [567, 33] on icon at bounding box center [567, 34] width 3 height 7
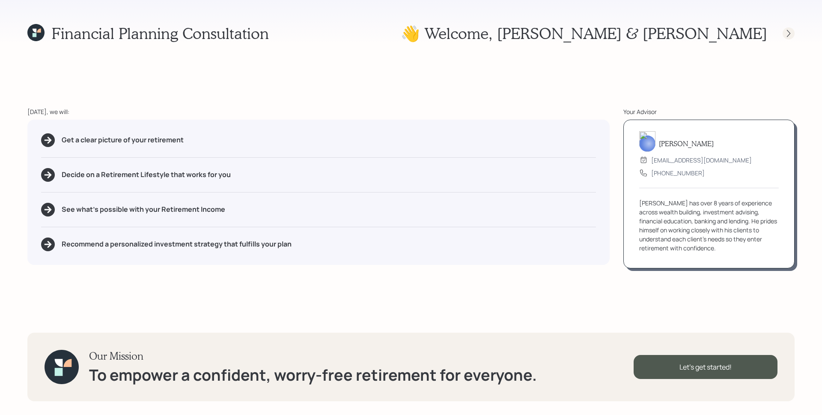
click at [790, 35] on icon at bounding box center [789, 33] width 9 height 9
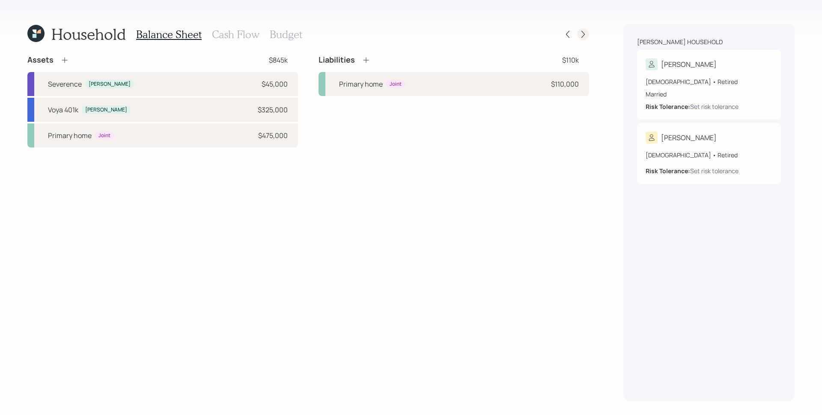
click at [582, 32] on icon at bounding box center [583, 34] width 3 height 7
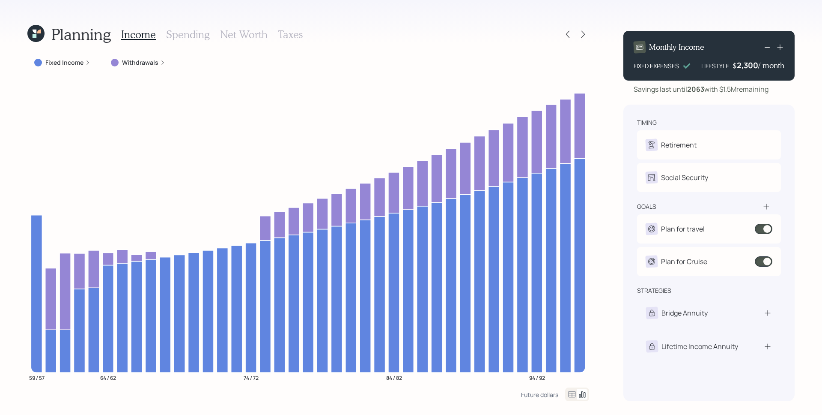
click at [84, 65] on div "Fixed Income" at bounding box center [62, 62] width 56 height 9
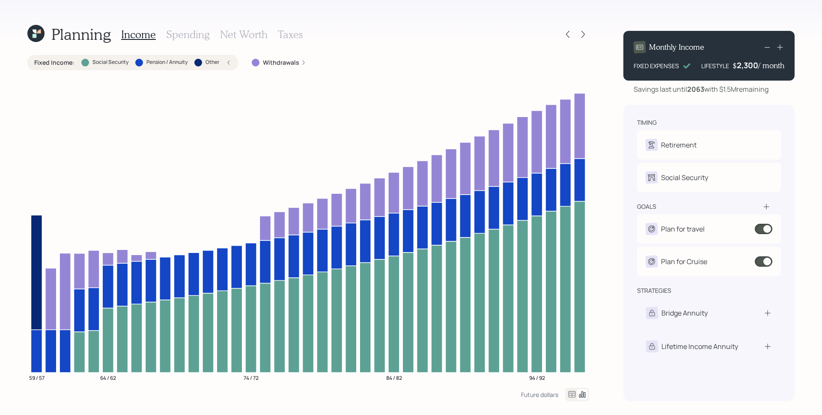
click at [41, 33] on icon at bounding box center [35, 33] width 17 height 17
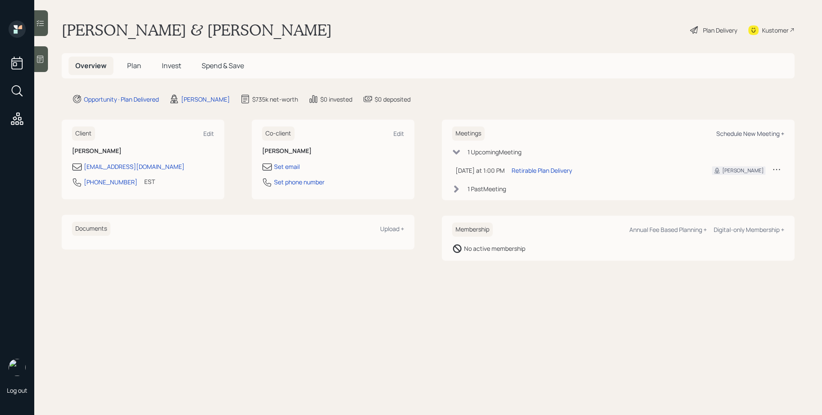
click at [754, 131] on div "Schedule New Meeting +" at bounding box center [751, 133] width 68 height 8
select select "d946c976-65aa-4529-ac9d-02c4f1114fc0"
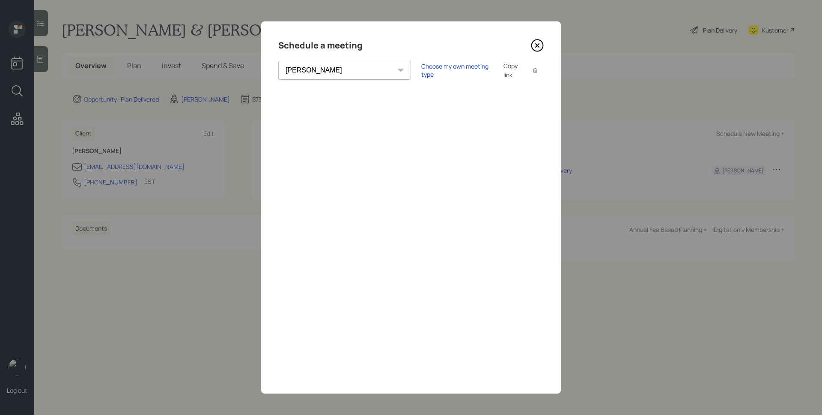
click at [404, 61] on div "[PERSON_NAME] [PERSON_NAME] [PERSON_NAME] [PERSON_NAME] [PERSON_NAME] [PERSON_N…" at bounding box center [411, 70] width 266 height 19
click at [421, 71] on div "Choose my own meeting type" at bounding box center [457, 70] width 72 height 16
click at [535, 44] on icon at bounding box center [537, 45] width 13 height 13
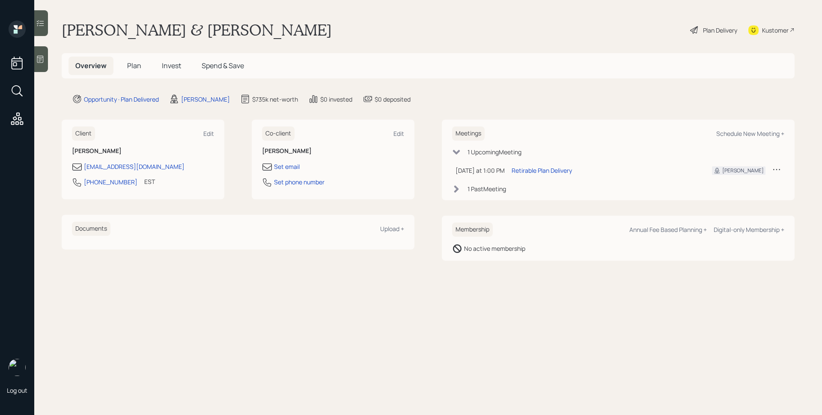
click at [731, 32] on div "Plan Delivery" at bounding box center [720, 30] width 34 height 9
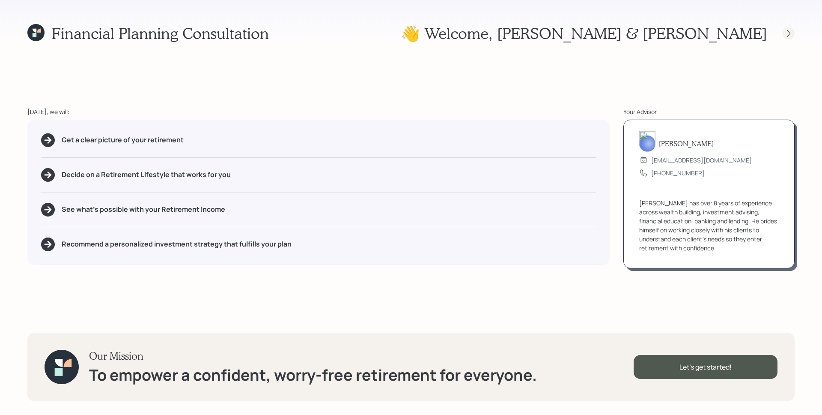
click at [784, 34] on div at bounding box center [789, 33] width 12 height 12
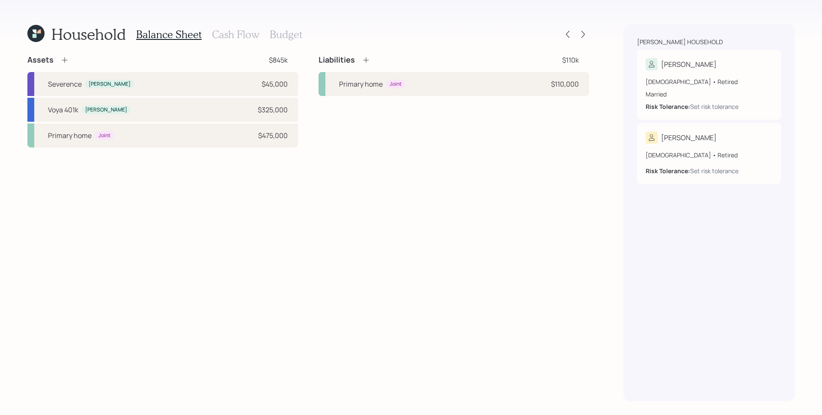
click at [222, 32] on h3 "Cash Flow" at bounding box center [236, 34] width 48 height 12
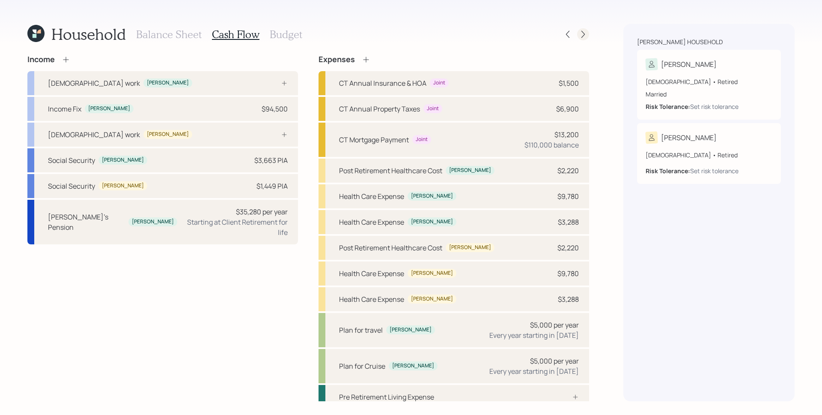
click at [583, 36] on icon at bounding box center [583, 34] width 3 height 7
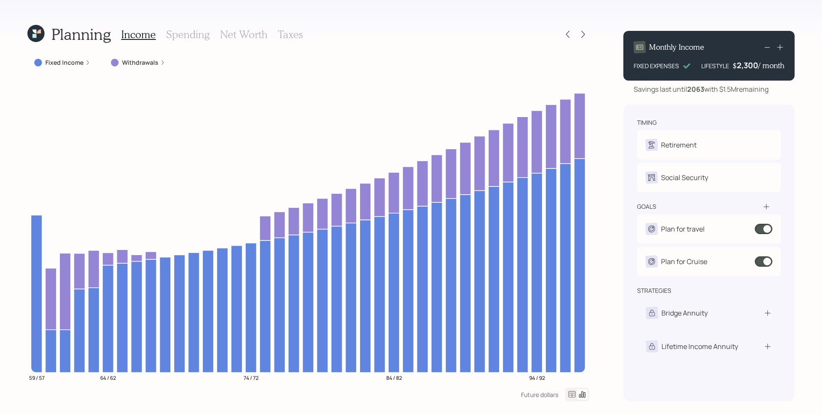
click at [81, 60] on label "Fixed Income" at bounding box center [64, 62] width 38 height 9
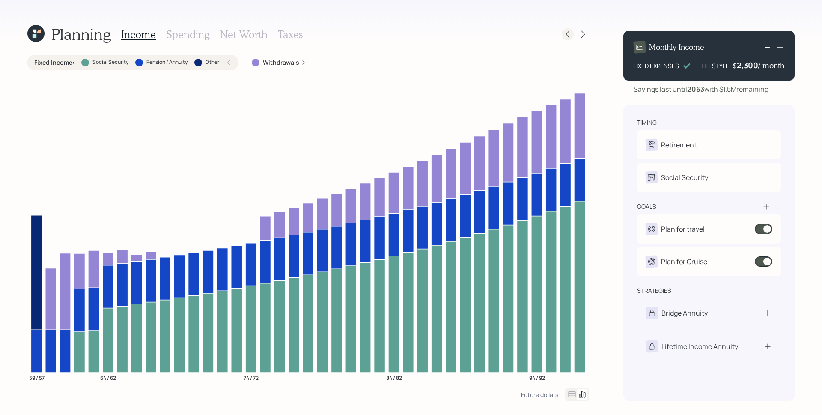
click at [566, 33] on icon at bounding box center [568, 34] width 9 height 9
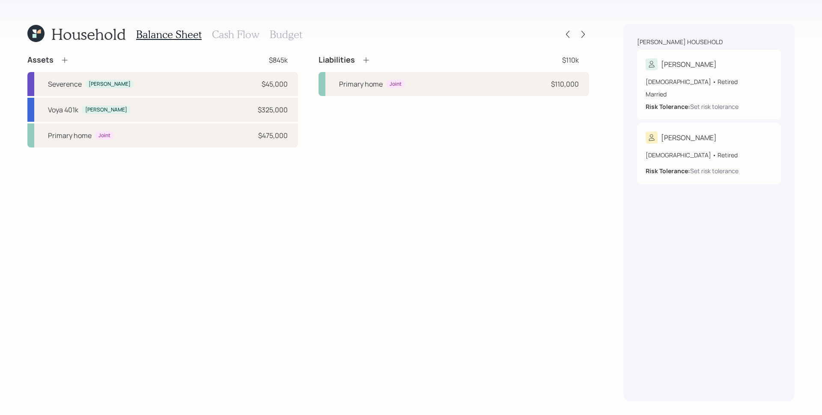
click at [242, 31] on h3 "Cash Flow" at bounding box center [236, 34] width 48 height 12
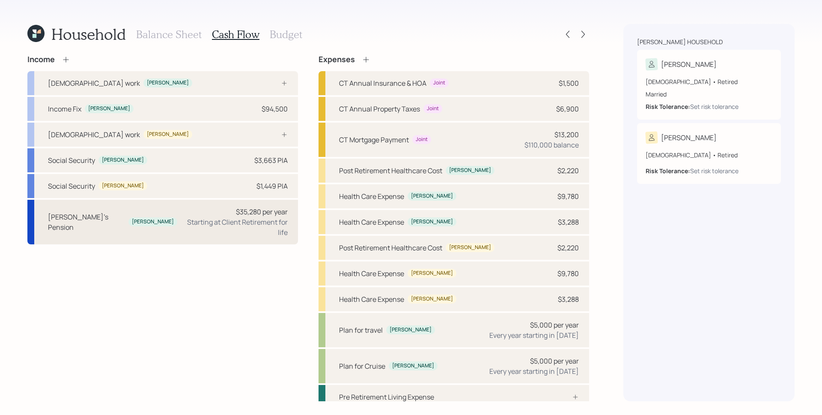
click at [261, 212] on div "$35,280 per year" at bounding box center [262, 211] width 52 height 10
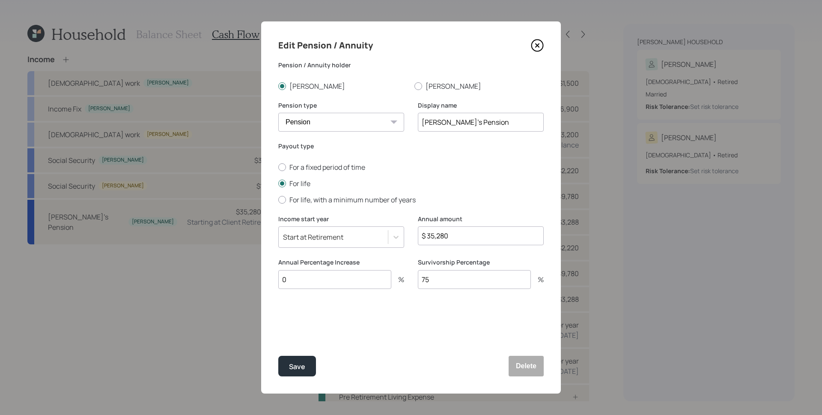
click at [484, 236] on input "$ 35,280" at bounding box center [481, 235] width 126 height 19
type input "$ 34,272"
click at [487, 275] on input "75" at bounding box center [474, 279] width 113 height 19
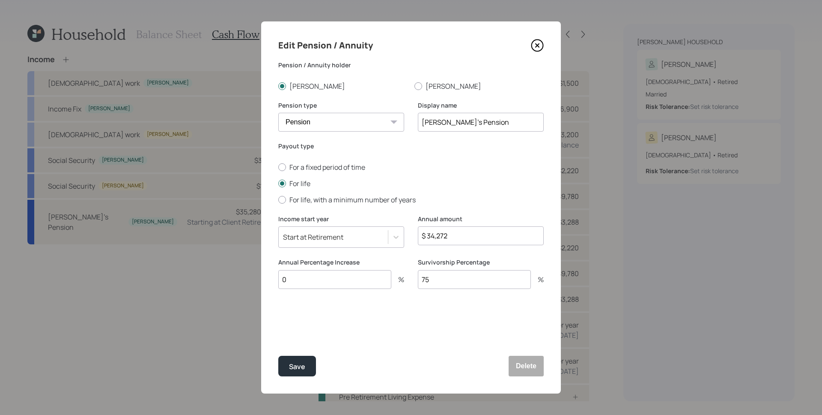
type input "7"
type input "0"
click at [448, 317] on div "Edit Pension / Annuity Pension / Annuity [PERSON_NAME] [PERSON_NAME] Pension ty…" at bounding box center [411, 207] width 300 height 372
click at [283, 361] on button "Save" at bounding box center [297, 365] width 38 height 21
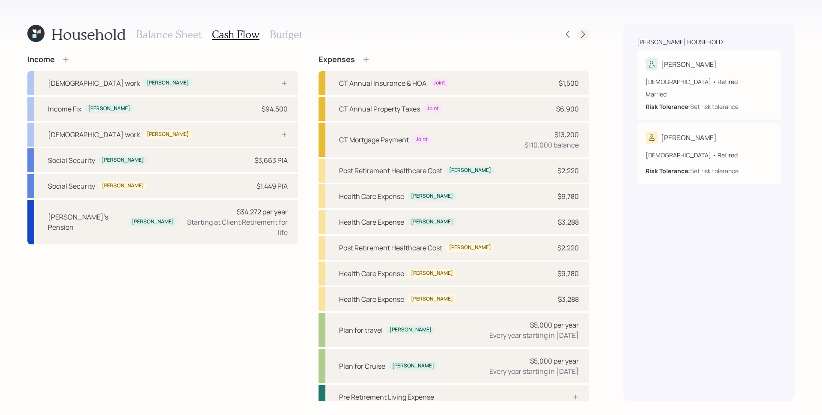
click at [588, 33] on div at bounding box center [583, 34] width 12 height 12
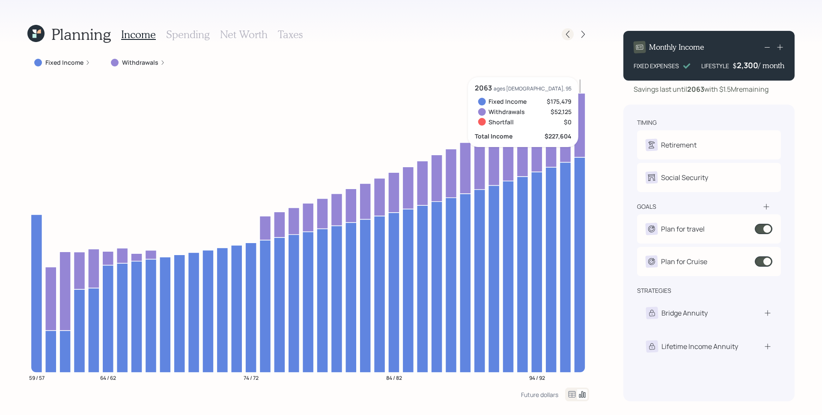
click at [570, 31] on icon at bounding box center [568, 34] width 9 height 9
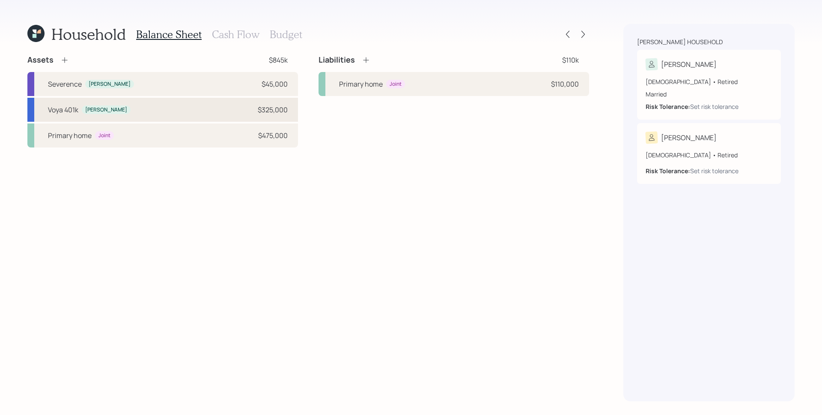
click at [223, 103] on div "Voya 401k [PERSON_NAME] $325,000" at bounding box center [162, 110] width 271 height 24
select select "ira"
select select "balanced"
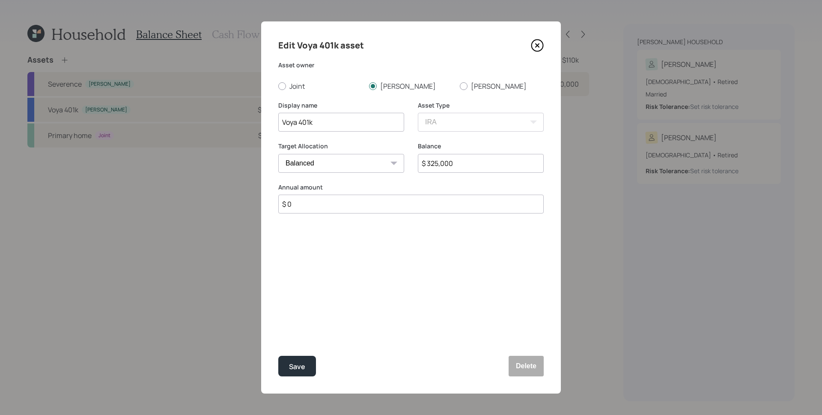
click at [542, 44] on icon at bounding box center [537, 45] width 13 height 13
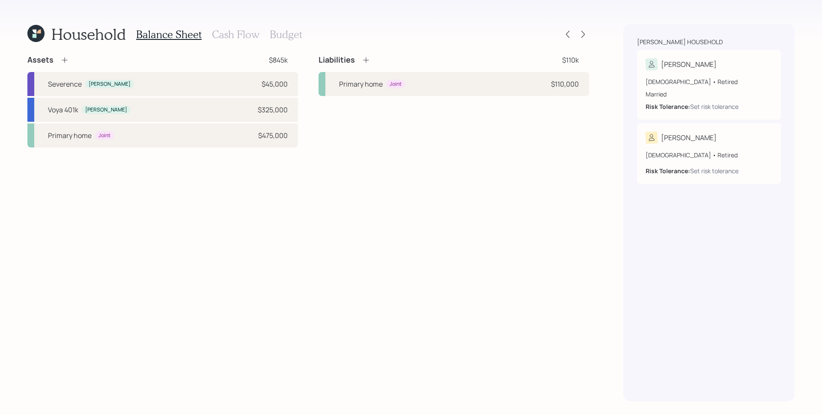
click at [244, 35] on h3 "Cash Flow" at bounding box center [236, 34] width 48 height 12
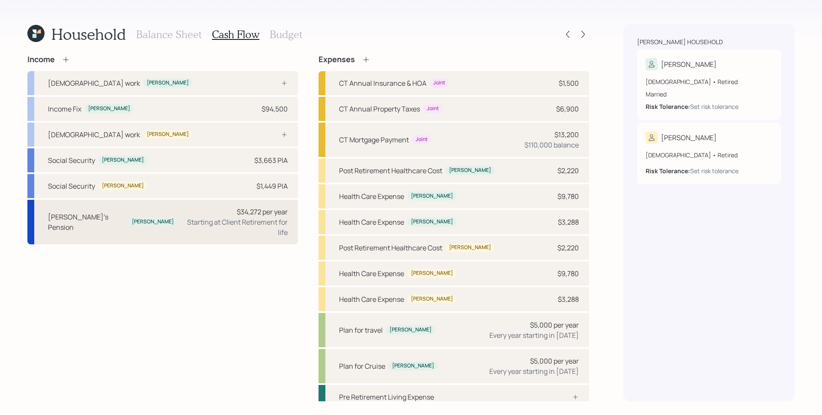
click at [271, 218] on div "Starting at Client Retirement for life" at bounding box center [236, 227] width 104 height 21
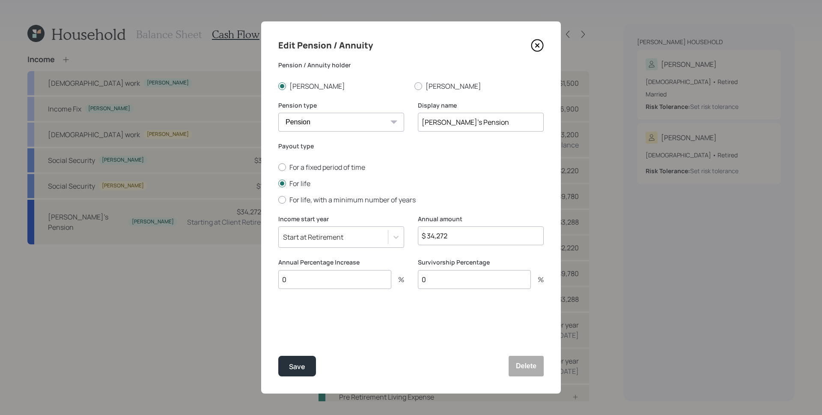
click at [455, 277] on input "0" at bounding box center [474, 279] width 113 height 19
type input "100"
click at [278, 355] on button "Save" at bounding box center [297, 365] width 38 height 21
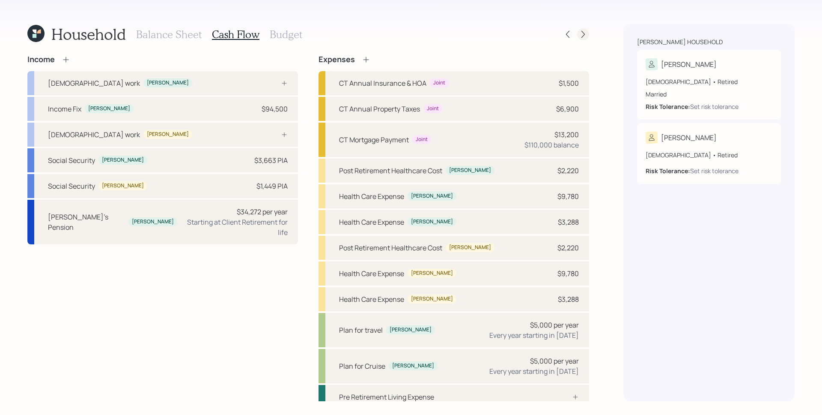
click at [579, 32] on icon at bounding box center [583, 34] width 9 height 9
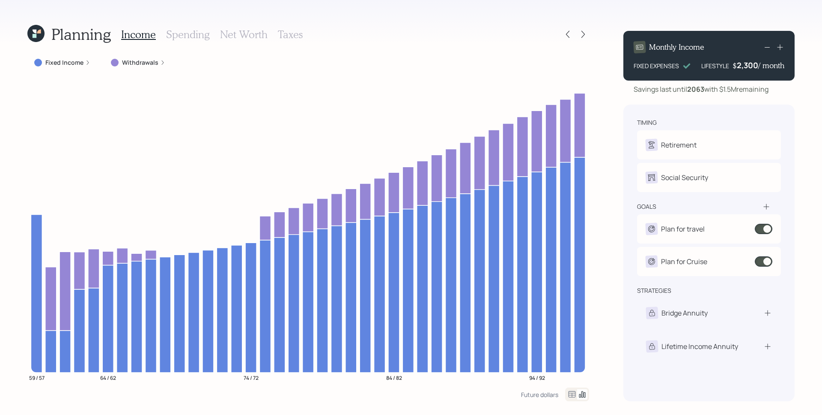
click at [204, 33] on h3 "Spending" at bounding box center [188, 34] width 44 height 12
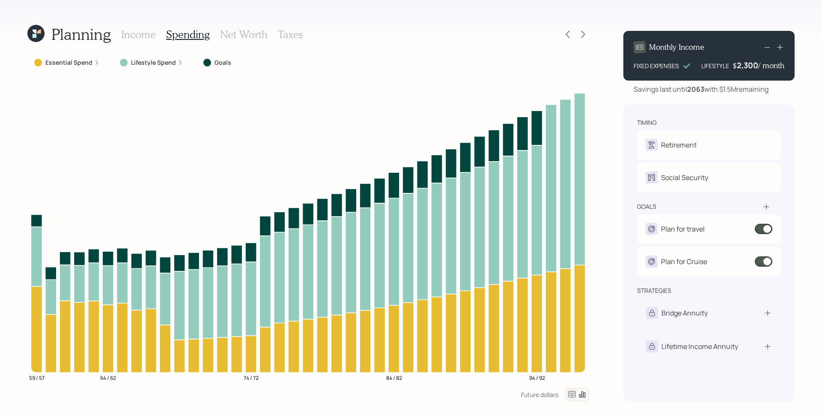
click at [79, 63] on label "Essential Spend" at bounding box center [68, 62] width 47 height 9
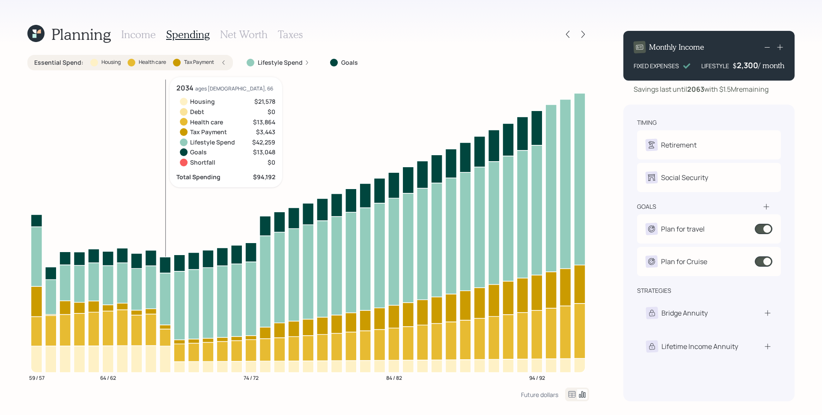
click at [168, 354] on icon at bounding box center [165, 359] width 11 height 27
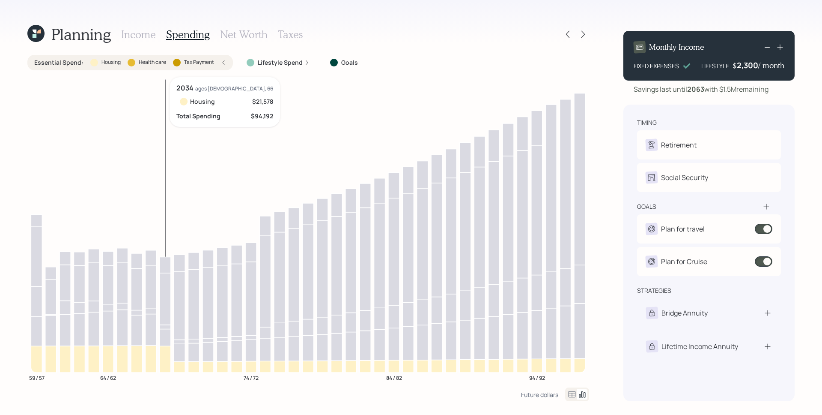
click at [165, 356] on icon at bounding box center [165, 359] width 11 height 27
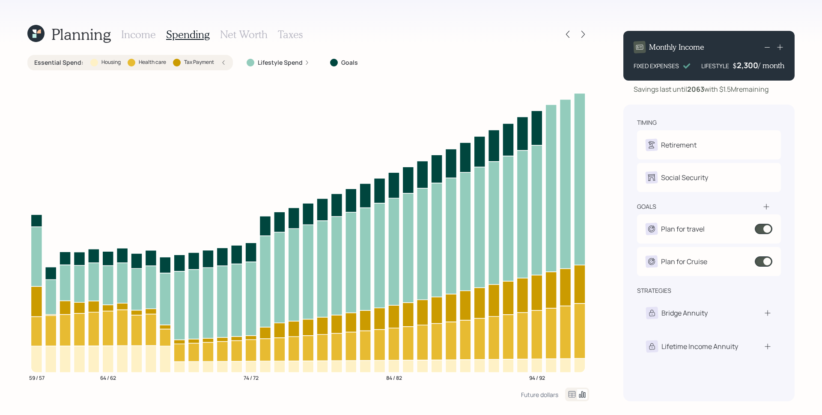
click at [137, 37] on h3 "Income" at bounding box center [138, 34] width 35 height 12
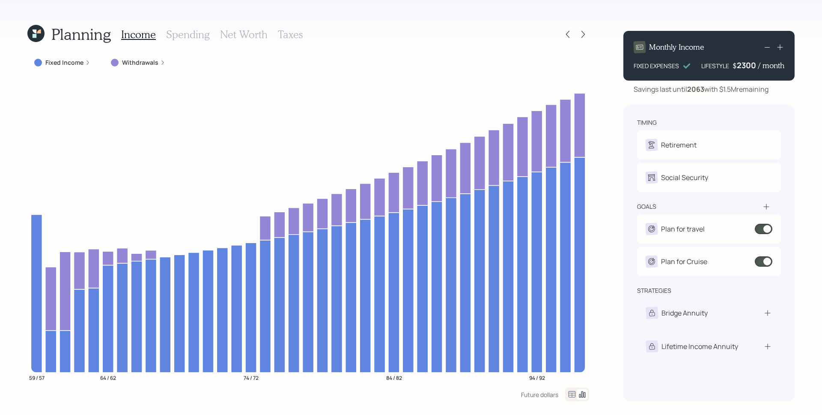
click at [747, 62] on div "2300" at bounding box center [747, 65] width 21 height 10
click at [747, 69] on div "2300" at bounding box center [747, 65] width 21 height 10
click at [751, 69] on div "2300" at bounding box center [747, 65] width 21 height 10
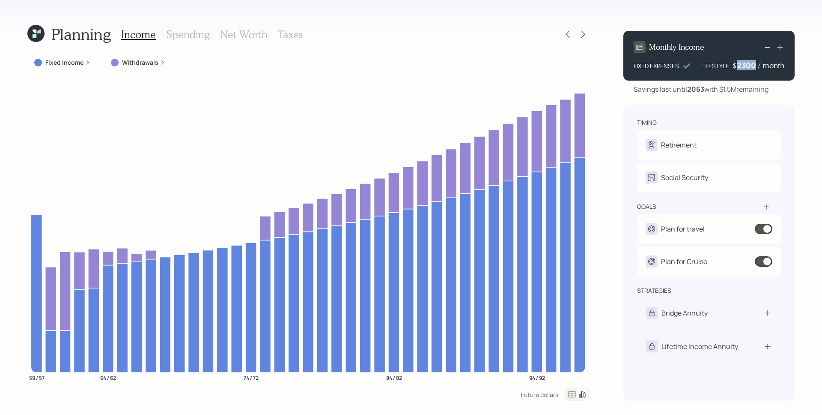
click at [751, 69] on div "2300" at bounding box center [747, 65] width 21 height 10
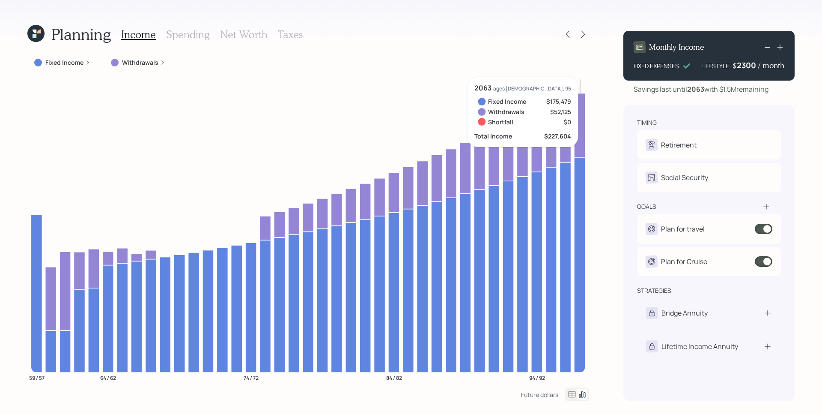
click at [756, 64] on div "2300" at bounding box center [747, 65] width 21 height 10
click at [754, 65] on div "2300" at bounding box center [747, 65] width 21 height 10
click at [567, 36] on icon at bounding box center [568, 34] width 9 height 9
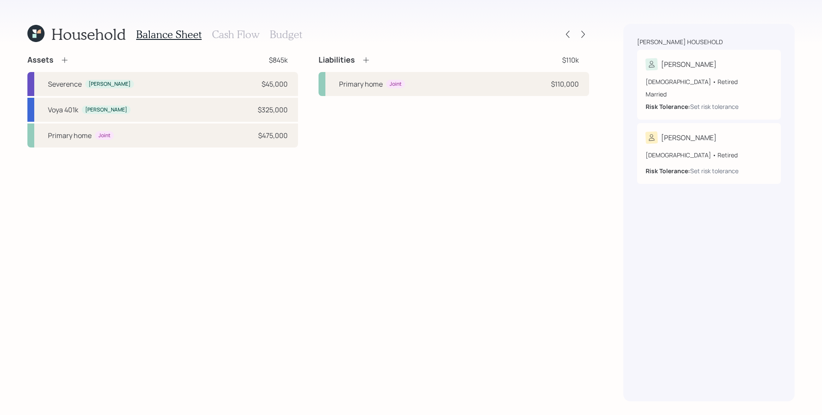
click at [245, 30] on h3 "Cash Flow" at bounding box center [236, 34] width 48 height 12
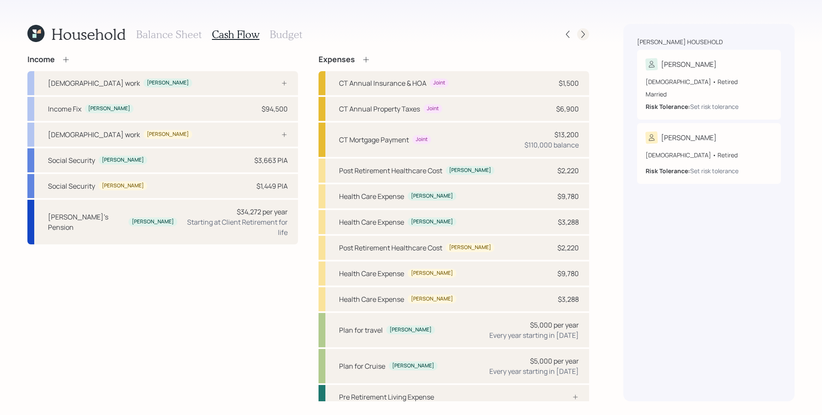
click at [586, 34] on icon at bounding box center [583, 34] width 9 height 9
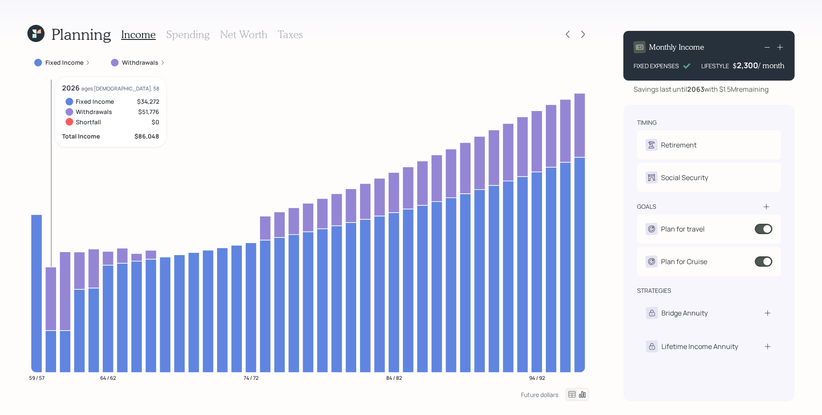
click at [50, 277] on icon at bounding box center [50, 297] width 11 height 63
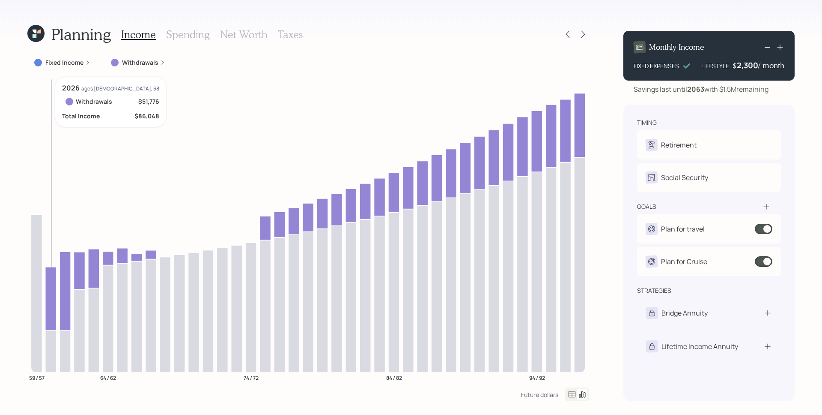
click at [49, 279] on icon at bounding box center [50, 297] width 11 height 63
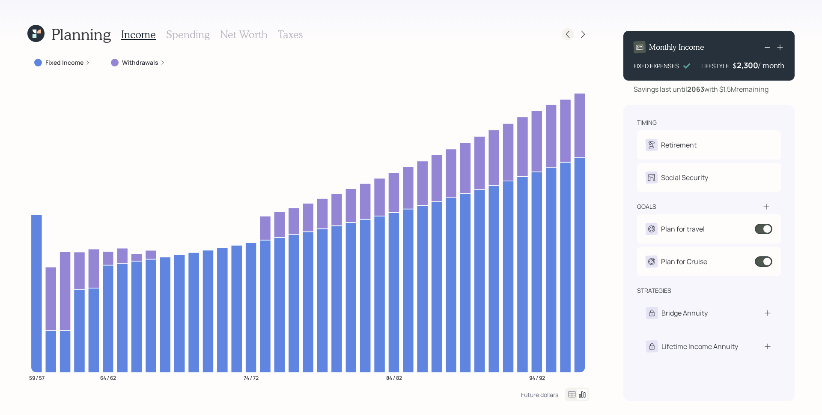
click at [570, 35] on icon at bounding box center [568, 34] width 9 height 9
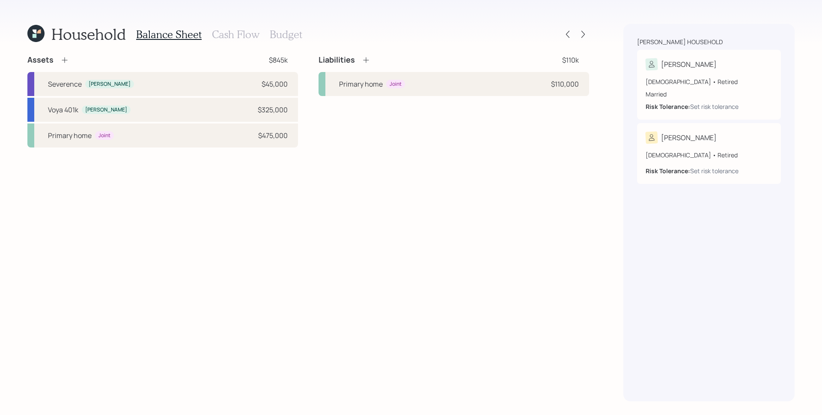
click at [230, 31] on h3 "Cash Flow" at bounding box center [236, 34] width 48 height 12
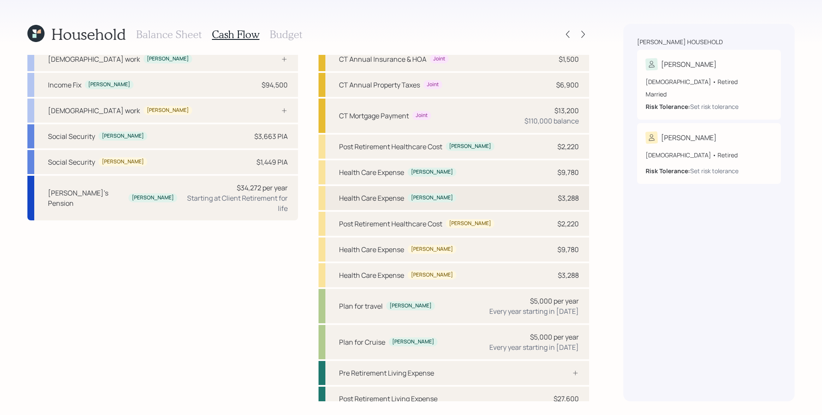
scroll to position [33, 0]
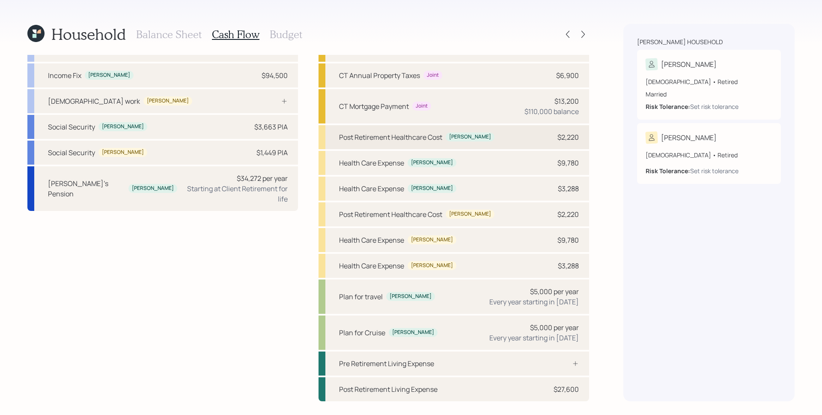
click at [372, 140] on div "Post Retirement Healthcare Cost" at bounding box center [390, 137] width 103 height 10
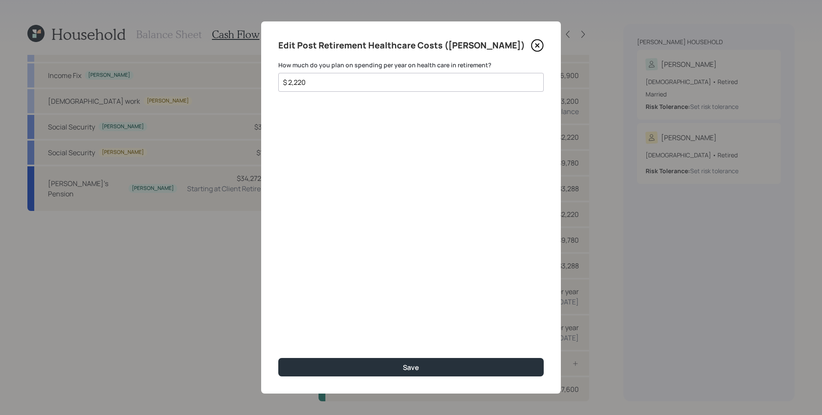
click at [538, 45] on icon at bounding box center [537, 45] width 3 height 3
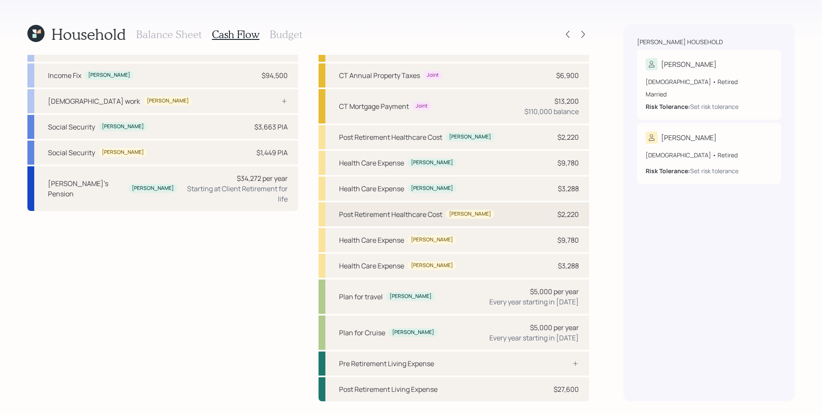
click at [568, 212] on div "$2,220" at bounding box center [568, 214] width 21 height 10
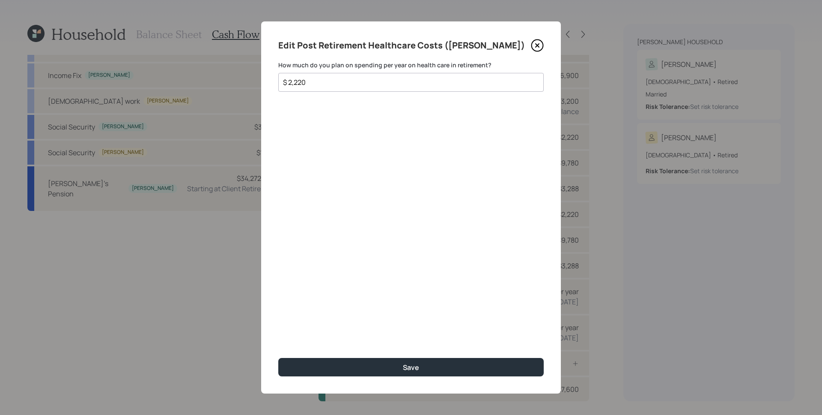
click at [537, 47] on icon at bounding box center [537, 45] width 13 height 13
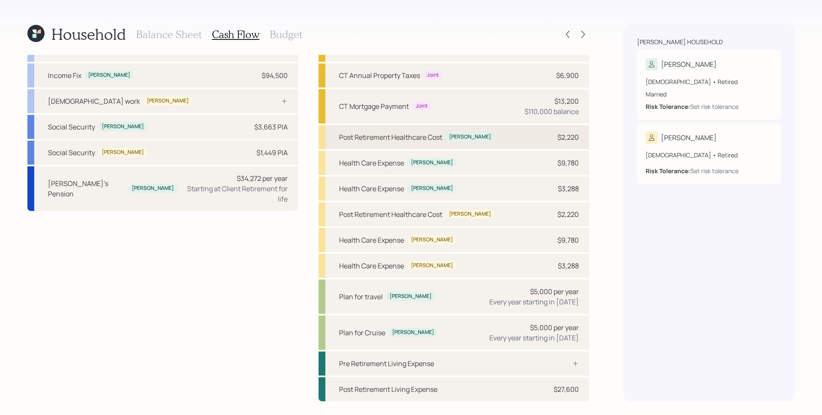
click at [548, 143] on div "Post Retirement Healthcare Cost [PERSON_NAME] $2,220" at bounding box center [454, 137] width 271 height 24
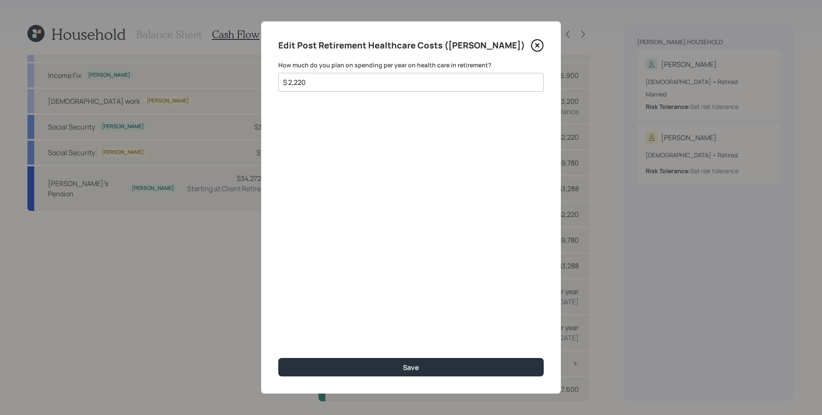
click at [540, 45] on icon at bounding box center [537, 45] width 13 height 13
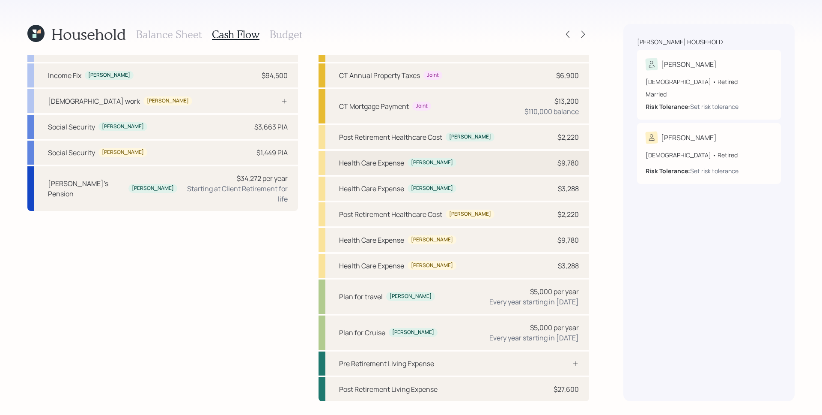
click at [558, 165] on div "$9,780" at bounding box center [568, 163] width 21 height 10
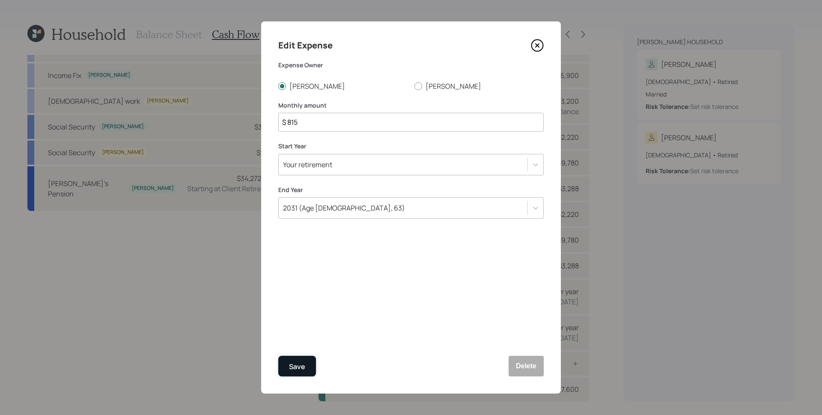
click at [311, 369] on button "Save" at bounding box center [297, 365] width 38 height 21
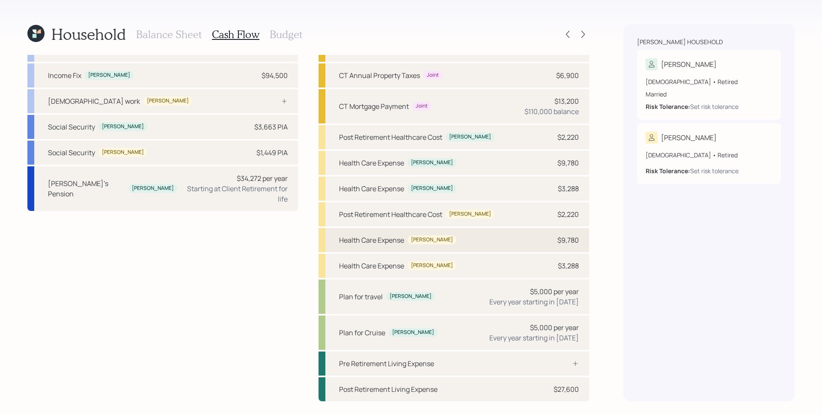
click at [563, 239] on div "$9,780" at bounding box center [568, 240] width 21 height 10
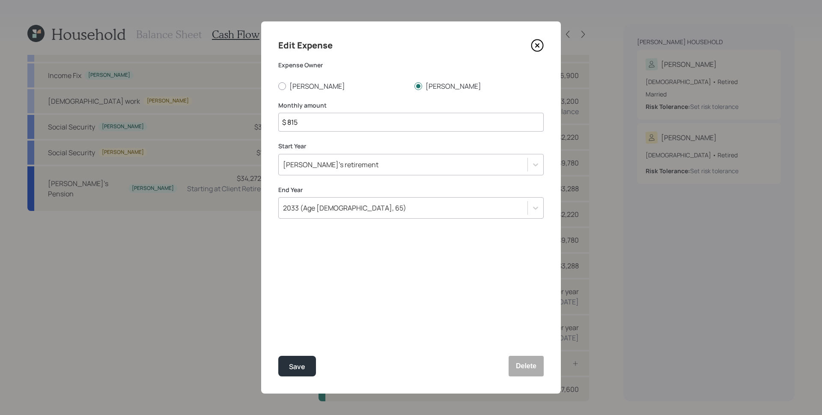
drag, startPoint x: 303, startPoint y: 127, endPoint x: 287, endPoint y: 123, distance: 16.6
click at [287, 123] on input "$ 815" at bounding box center [411, 122] width 266 height 19
click at [302, 371] on div "Save" at bounding box center [297, 367] width 16 height 12
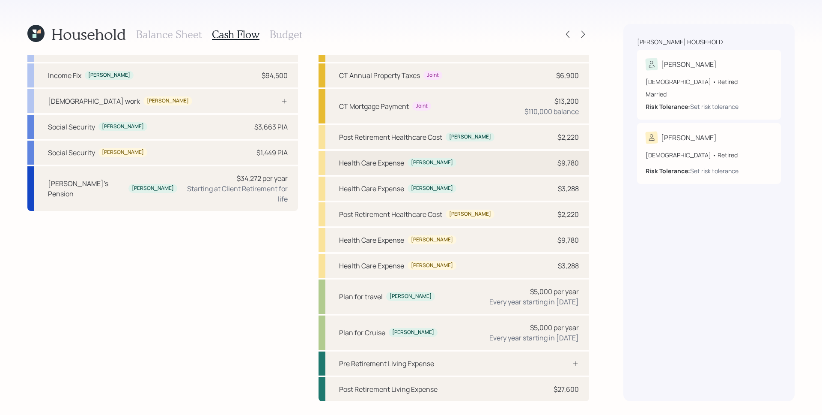
click at [566, 166] on div "$9,780" at bounding box center [568, 163] width 21 height 10
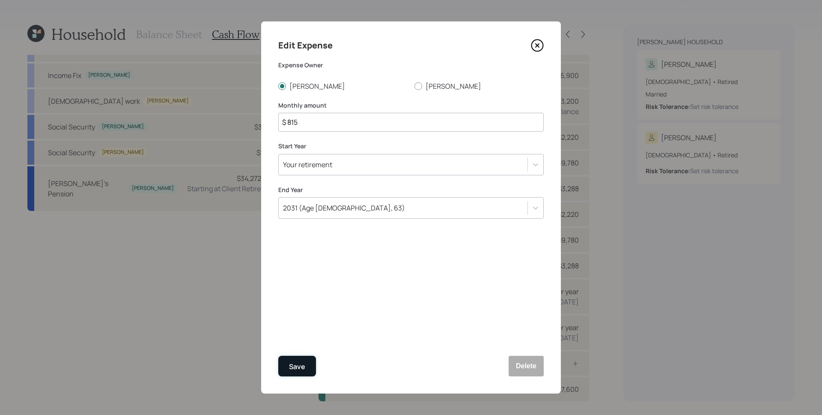
click at [301, 359] on button "Save" at bounding box center [297, 365] width 38 height 21
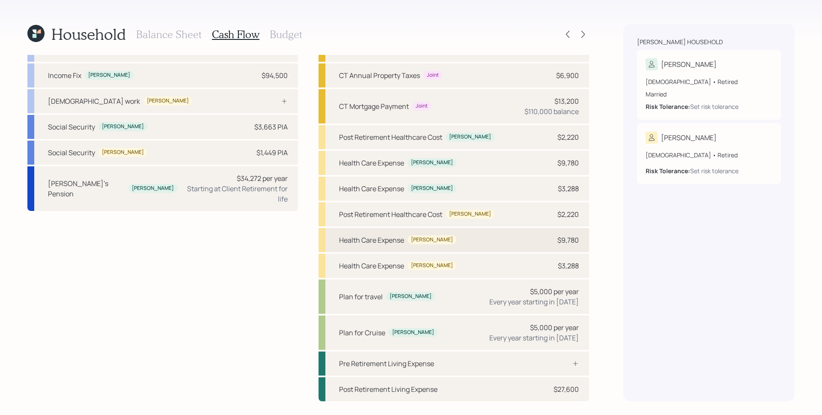
drag, startPoint x: 549, startPoint y: 243, endPoint x: 527, endPoint y: 247, distance: 23.0
click at [553, 243] on div "$9,780" at bounding box center [566, 240] width 26 height 10
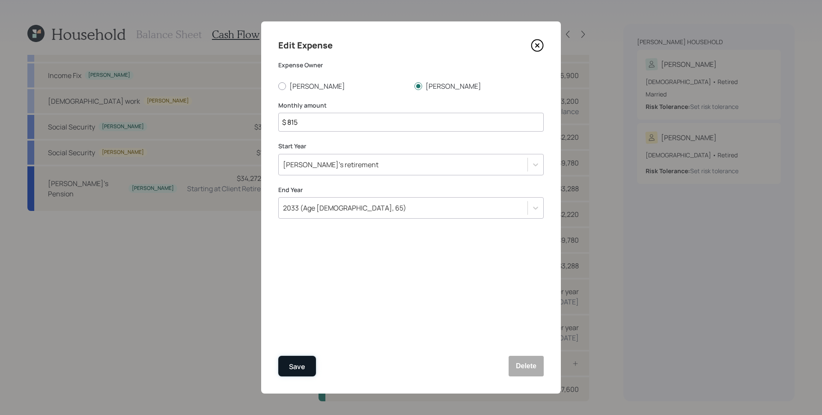
drag, startPoint x: 299, startPoint y: 369, endPoint x: 312, endPoint y: 358, distance: 17.6
click at [299, 369] on div "Save" at bounding box center [297, 367] width 16 height 12
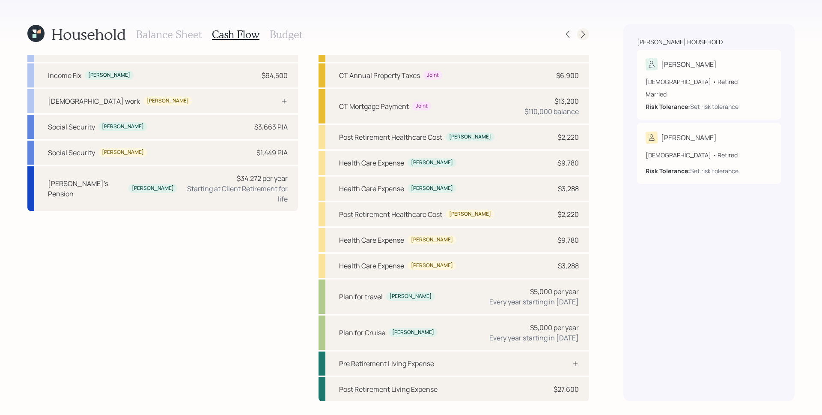
click at [586, 39] on div at bounding box center [583, 34] width 12 height 12
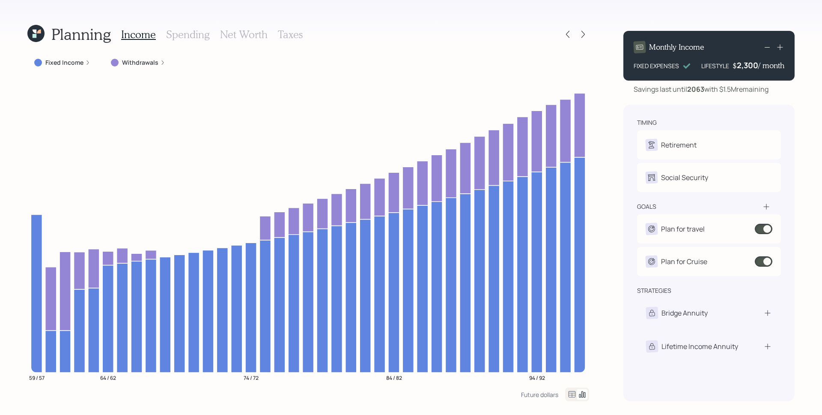
click at [175, 34] on h3 "Spending" at bounding box center [188, 34] width 44 height 12
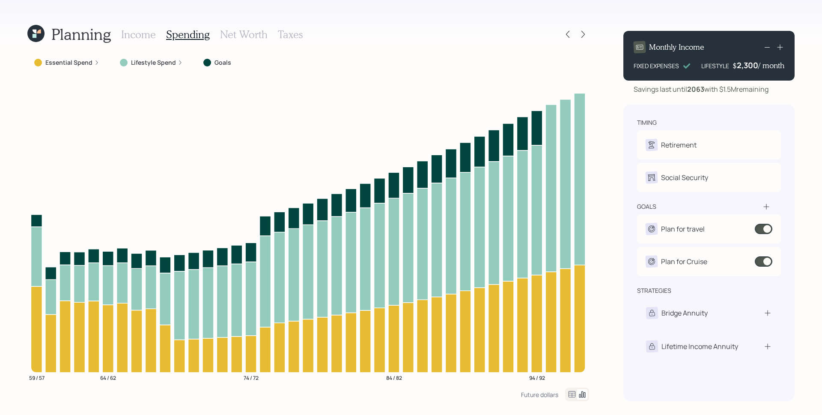
click at [95, 63] on icon at bounding box center [96, 62] width 5 height 5
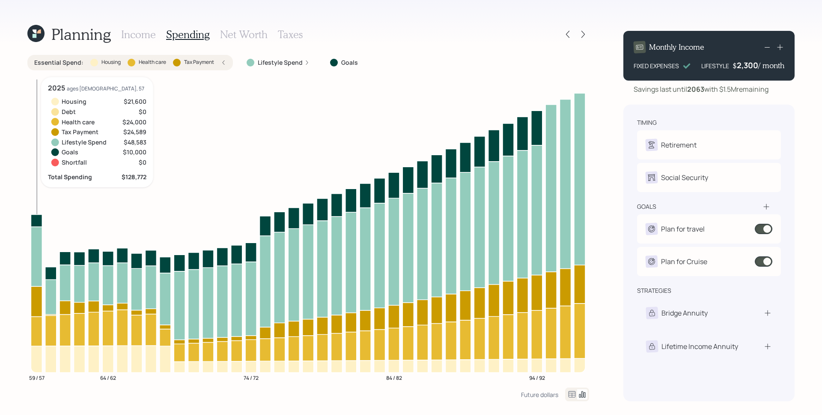
click at [34, 333] on icon at bounding box center [36, 331] width 11 height 30
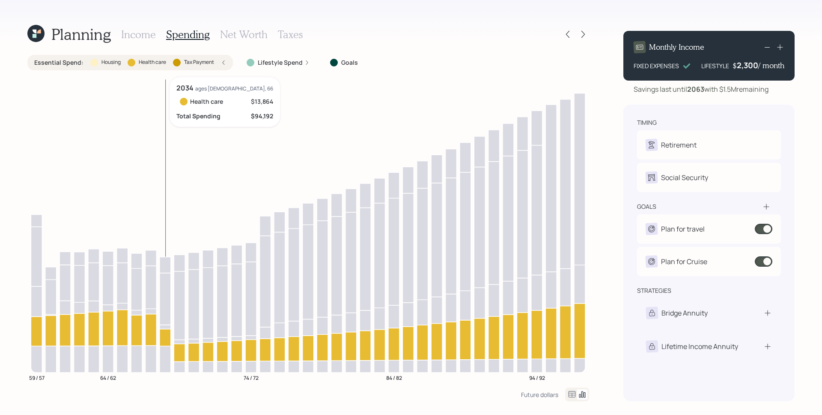
click at [162, 333] on icon at bounding box center [165, 336] width 11 height 17
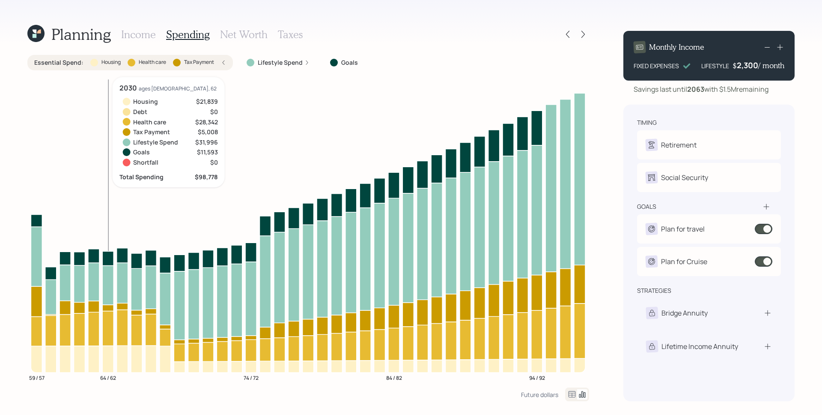
click at [140, 33] on h3 "Income" at bounding box center [138, 34] width 35 height 12
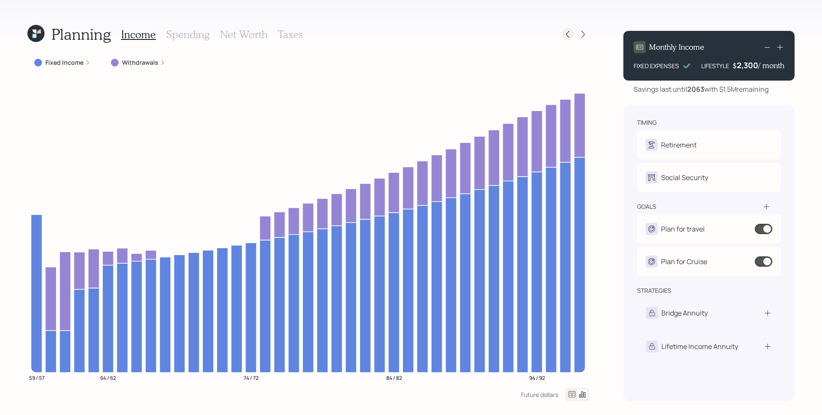
click at [568, 35] on icon at bounding box center [568, 34] width 9 height 9
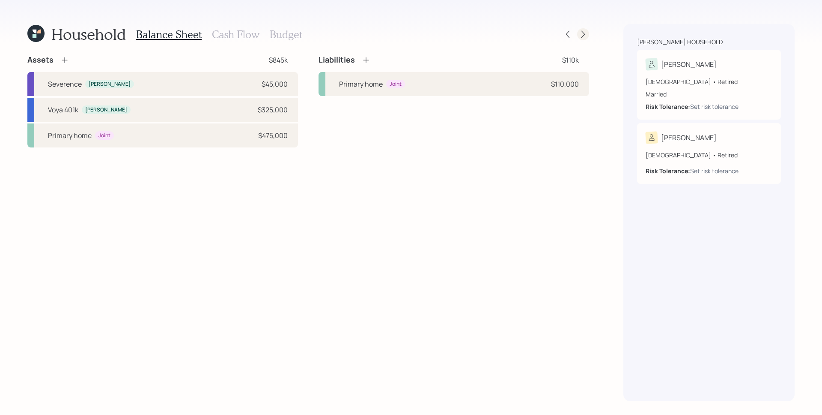
click at [577, 34] on div at bounding box center [583, 34] width 12 height 12
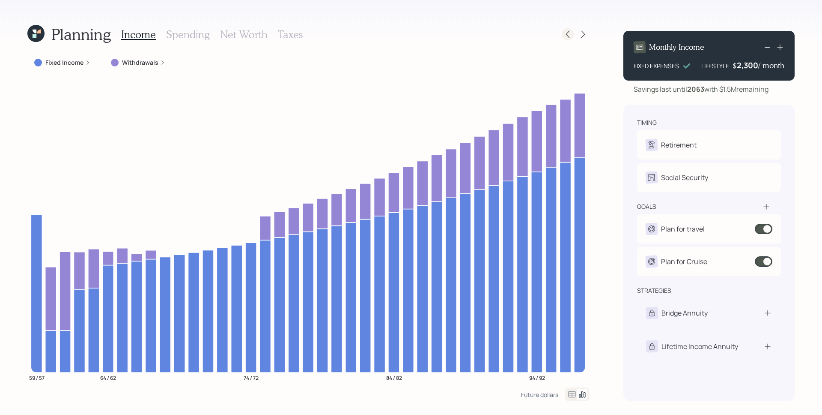
click at [571, 33] on icon at bounding box center [568, 34] width 9 height 9
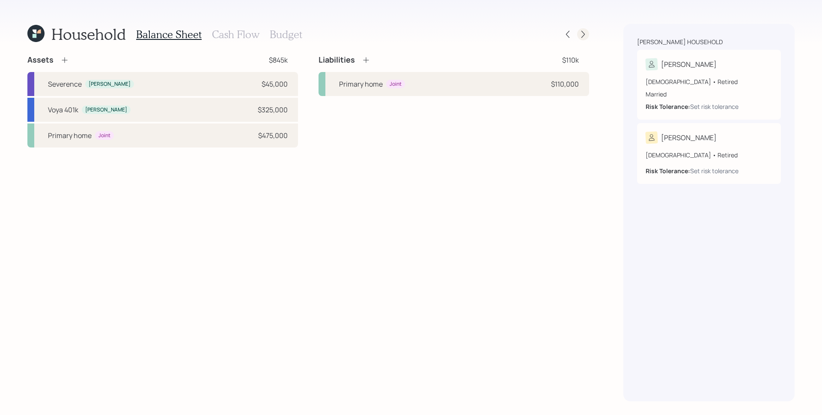
click at [581, 33] on icon at bounding box center [583, 34] width 9 height 9
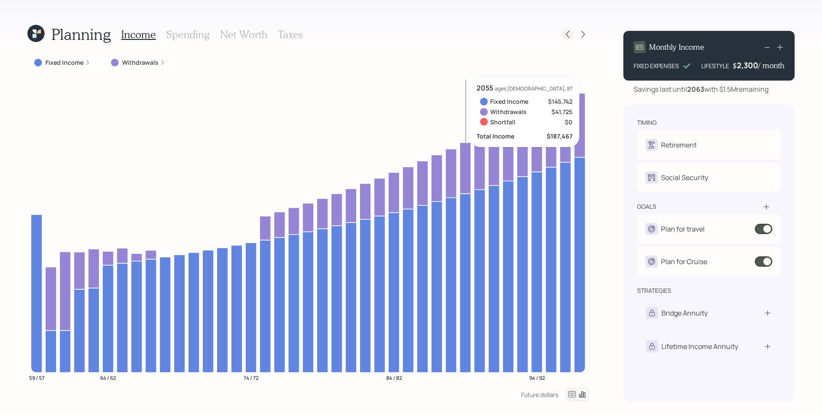
click at [570, 33] on icon at bounding box center [568, 34] width 9 height 9
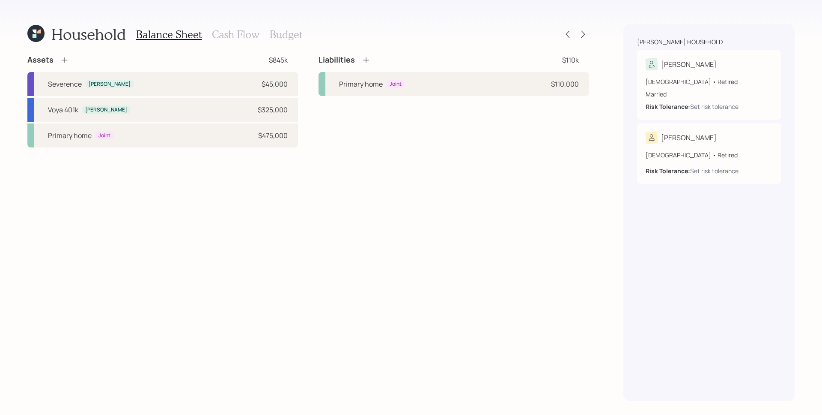
click at [219, 28] on h3 "Cash Flow" at bounding box center [236, 34] width 48 height 12
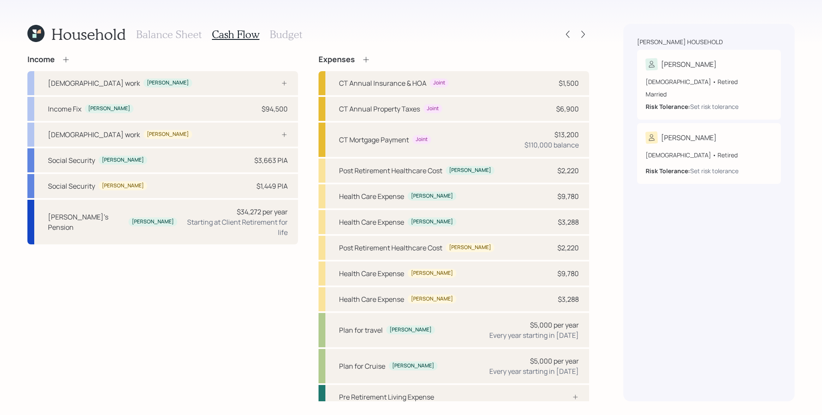
drag, startPoint x: 59, startPoint y: 61, endPoint x: 64, endPoint y: 60, distance: 5.6
click at [59, 61] on div "Income" at bounding box center [48, 59] width 43 height 9
click at [68, 60] on icon at bounding box center [66, 59] width 9 height 9
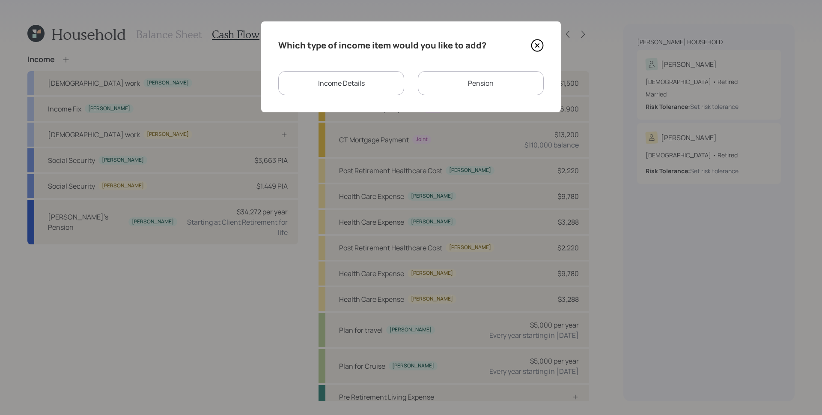
click at [372, 84] on div "Income Details" at bounding box center [341, 83] width 126 height 24
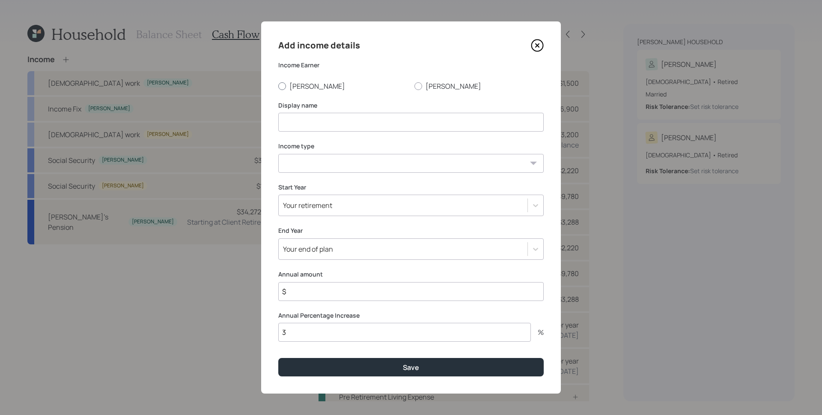
click at [303, 86] on label "[PERSON_NAME]" at bounding box center [342, 85] width 129 height 9
click at [278, 86] on input "[PERSON_NAME]" at bounding box center [278, 86] width 0 height 0
radio input "true"
click at [321, 128] on input at bounding box center [411, 122] width 266 height 19
type input "Part Time"
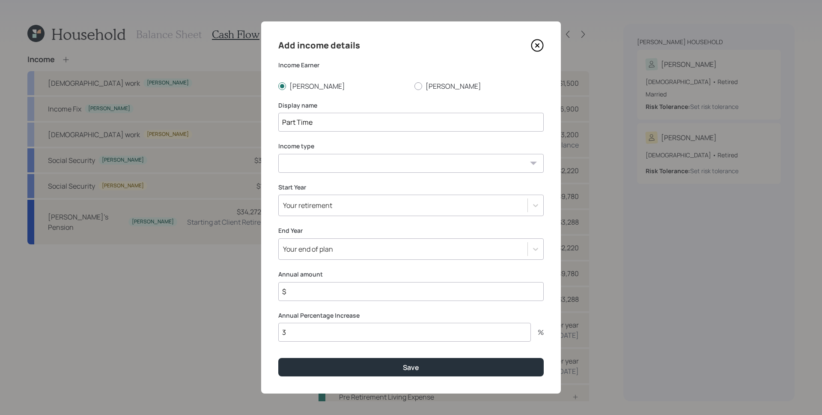
click at [319, 157] on select "[DEMOGRAPHIC_DATA] work [DEMOGRAPHIC_DATA] work Self employment Other" at bounding box center [411, 163] width 266 height 19
select select "part_time"
click at [278, 154] on select "[DEMOGRAPHIC_DATA] work [DEMOGRAPHIC_DATA] work Self employment Other" at bounding box center [411, 163] width 266 height 19
click at [319, 211] on div "Your retirement" at bounding box center [403, 205] width 249 height 15
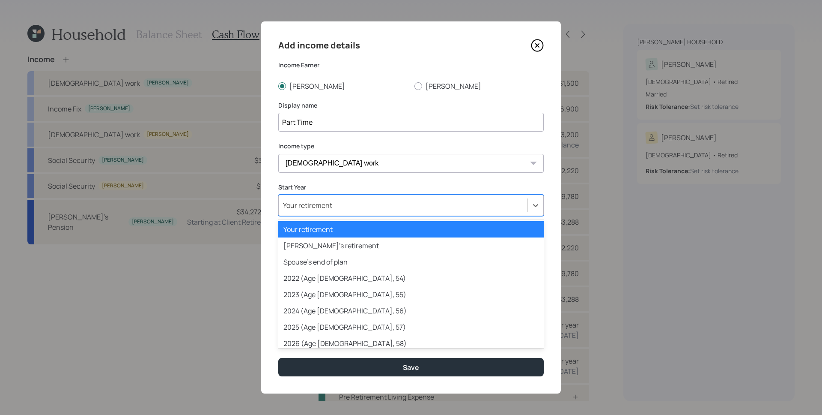
click at [320, 228] on div "Your retirement" at bounding box center [411, 229] width 266 height 16
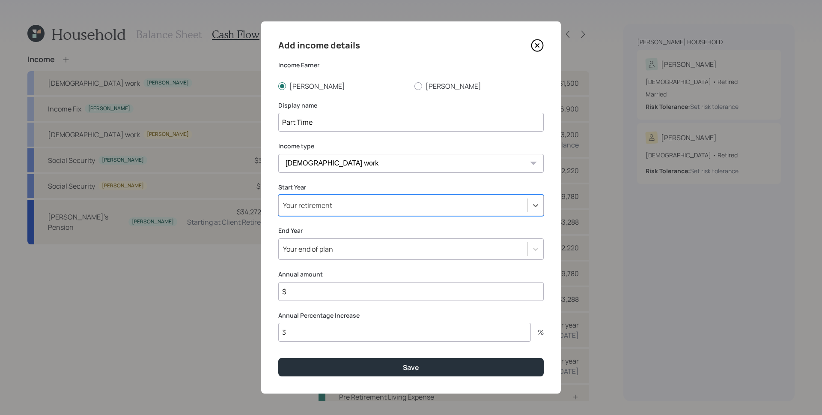
click at [330, 254] on div "Your end of plan" at bounding box center [403, 249] width 249 height 15
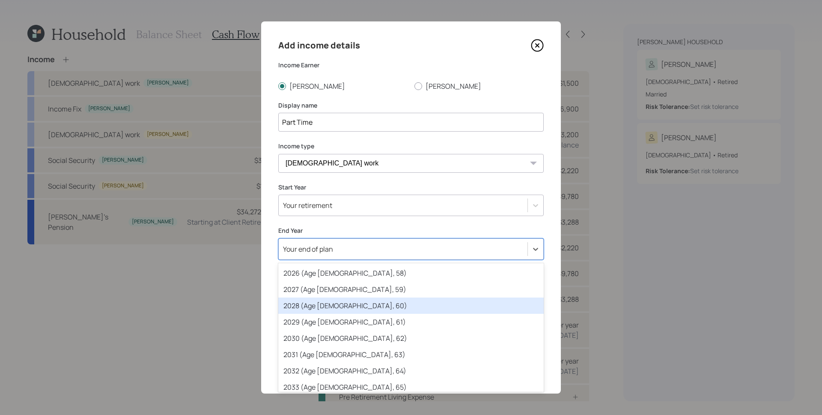
scroll to position [159, 0]
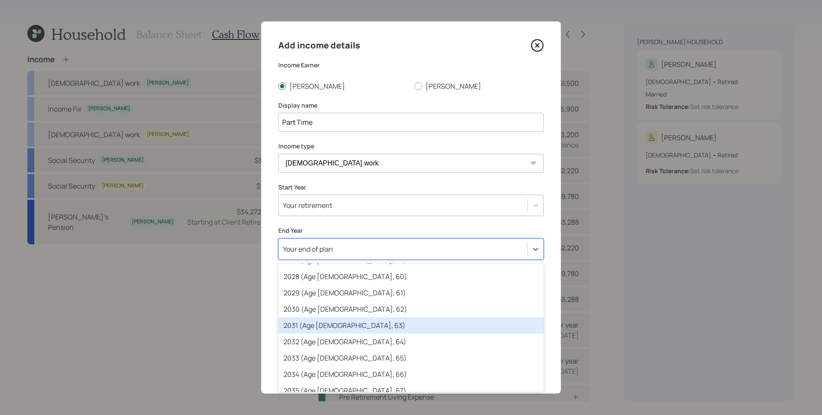
click at [354, 325] on div "2031 (Age [DEMOGRAPHIC_DATA], 63)" at bounding box center [411, 325] width 266 height 16
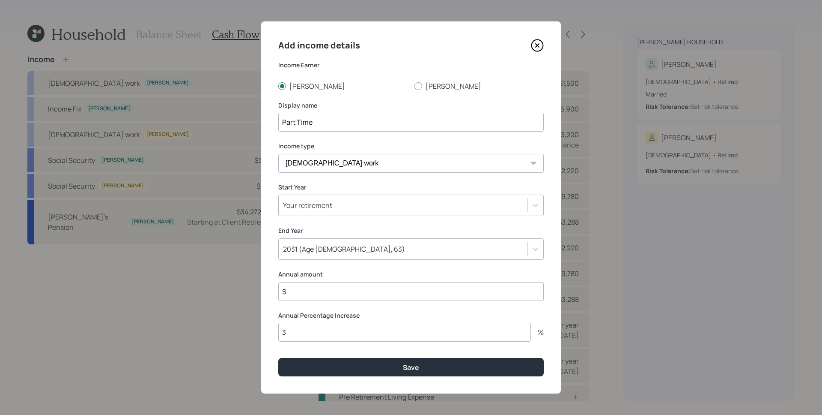
click at [354, 295] on input "$" at bounding box center [411, 291] width 266 height 19
type input "$ 60,000"
click at [278, 358] on button "Save" at bounding box center [411, 367] width 266 height 18
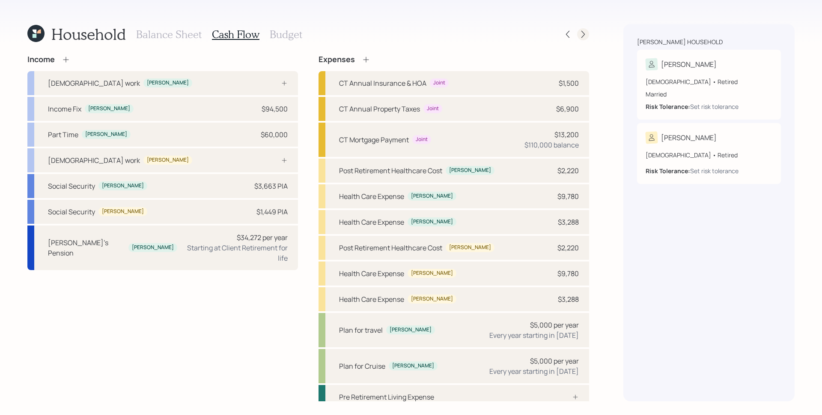
click at [584, 30] on icon at bounding box center [583, 34] width 9 height 9
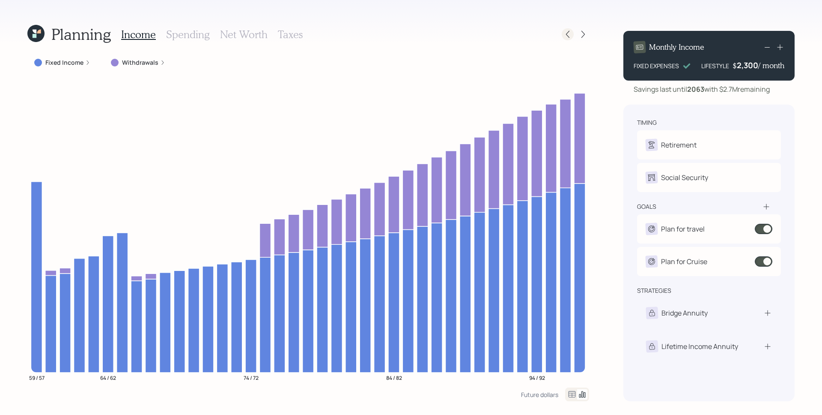
click at [570, 34] on icon at bounding box center [568, 34] width 9 height 9
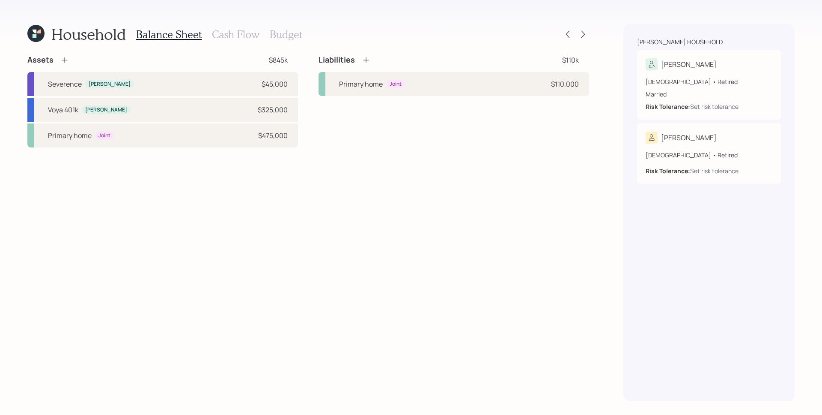
click at [224, 31] on h3 "Cash Flow" at bounding box center [236, 34] width 48 height 12
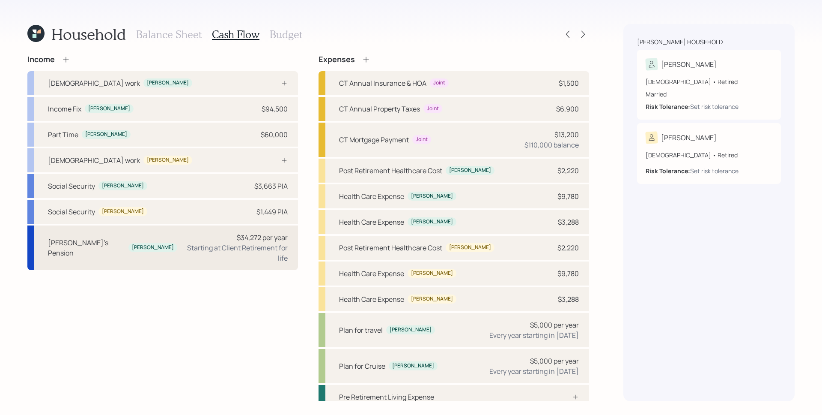
click at [271, 242] on div "Starting at Client Retirement for life" at bounding box center [236, 252] width 104 height 21
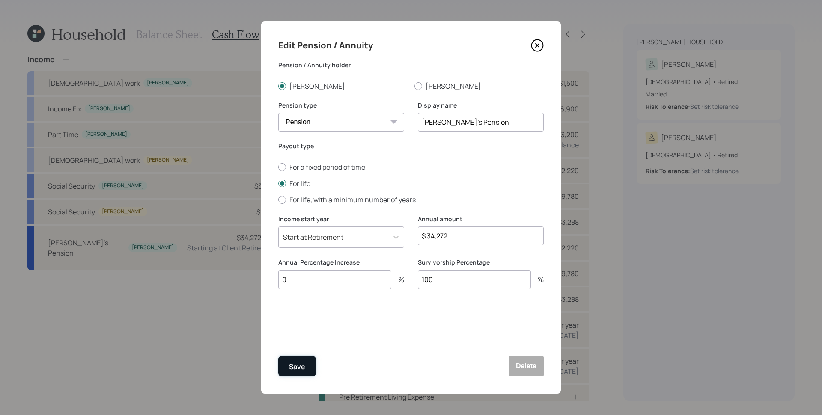
click at [302, 362] on div "Save" at bounding box center [297, 367] width 16 height 12
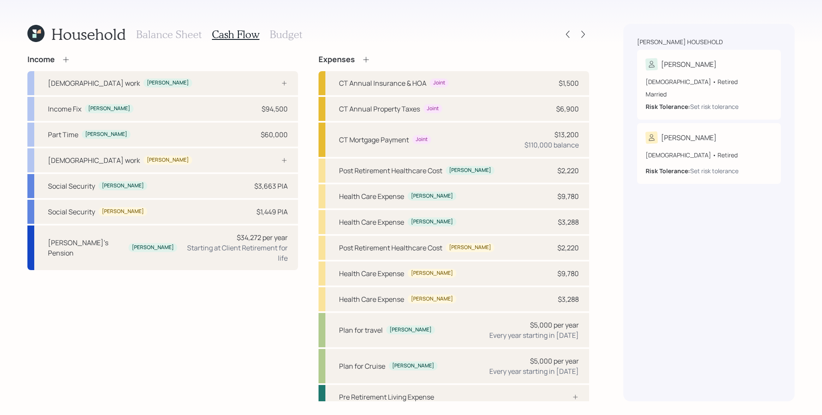
click at [33, 32] on icon at bounding box center [35, 33] width 17 height 17
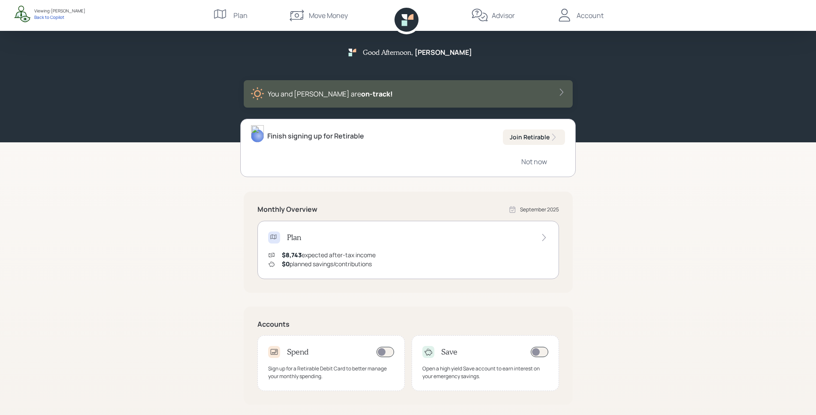
click at [514, 18] on div "Advisor" at bounding box center [503, 15] width 23 height 10
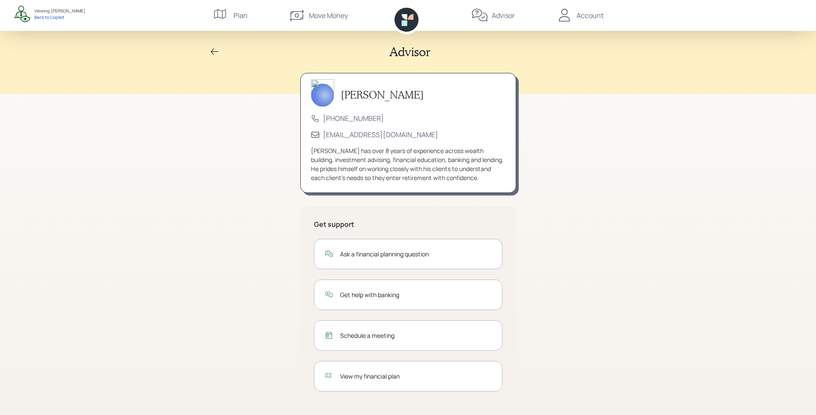
click at [381, 373] on div "View my financial plan" at bounding box center [416, 375] width 152 height 9
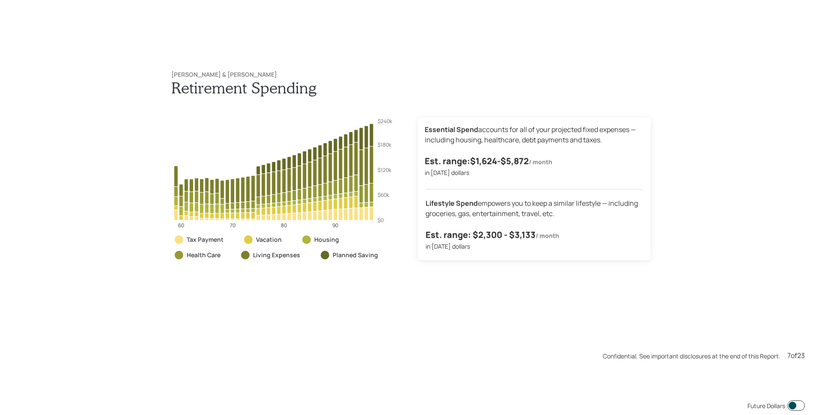
scroll to position [2488, 0]
